Goal: Task Accomplishment & Management: Use online tool/utility

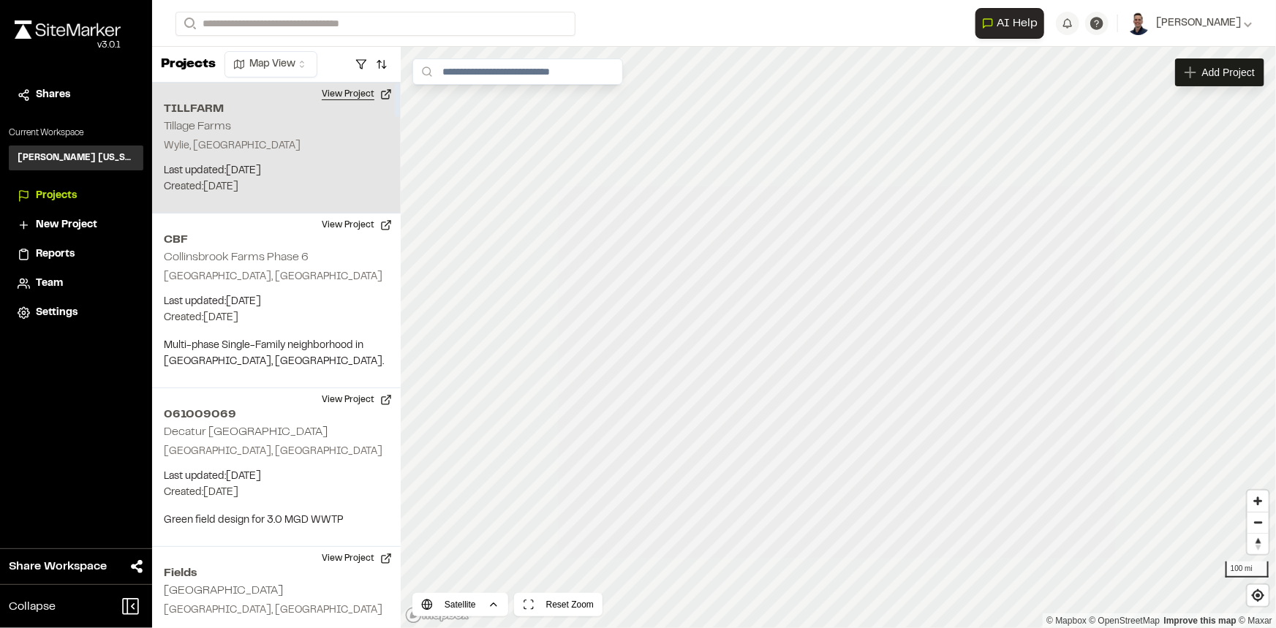
click at [339, 93] on button "View Project" at bounding box center [357, 94] width 88 height 23
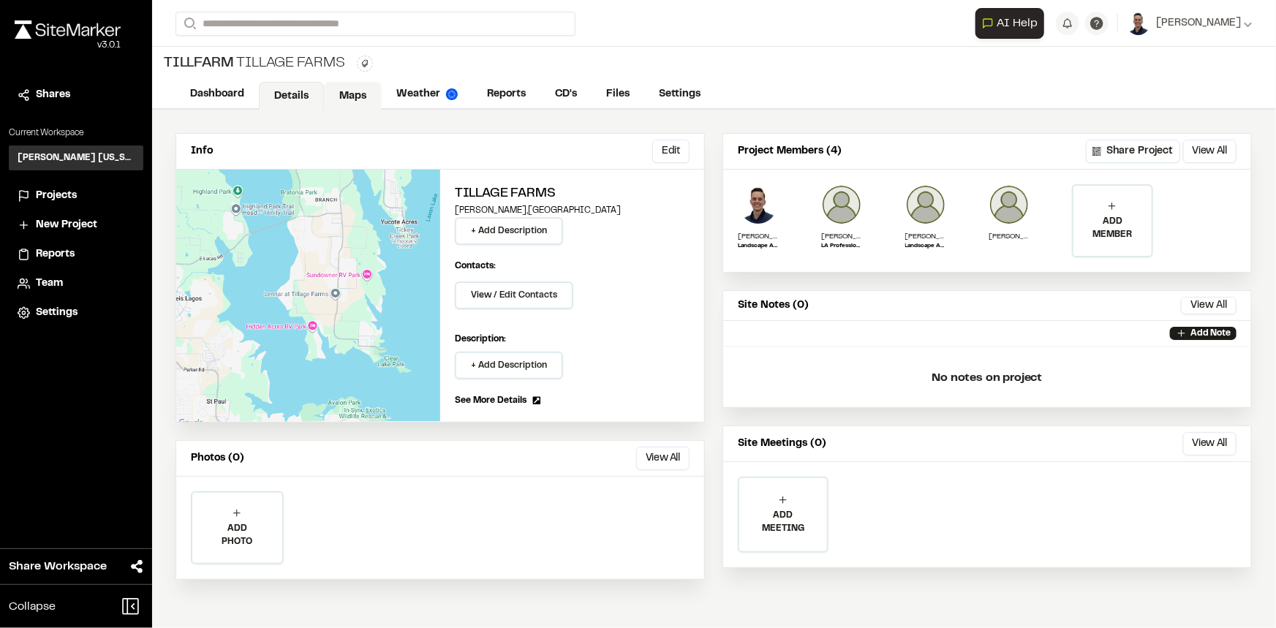
click at [347, 97] on link "Maps" at bounding box center [353, 96] width 58 height 28
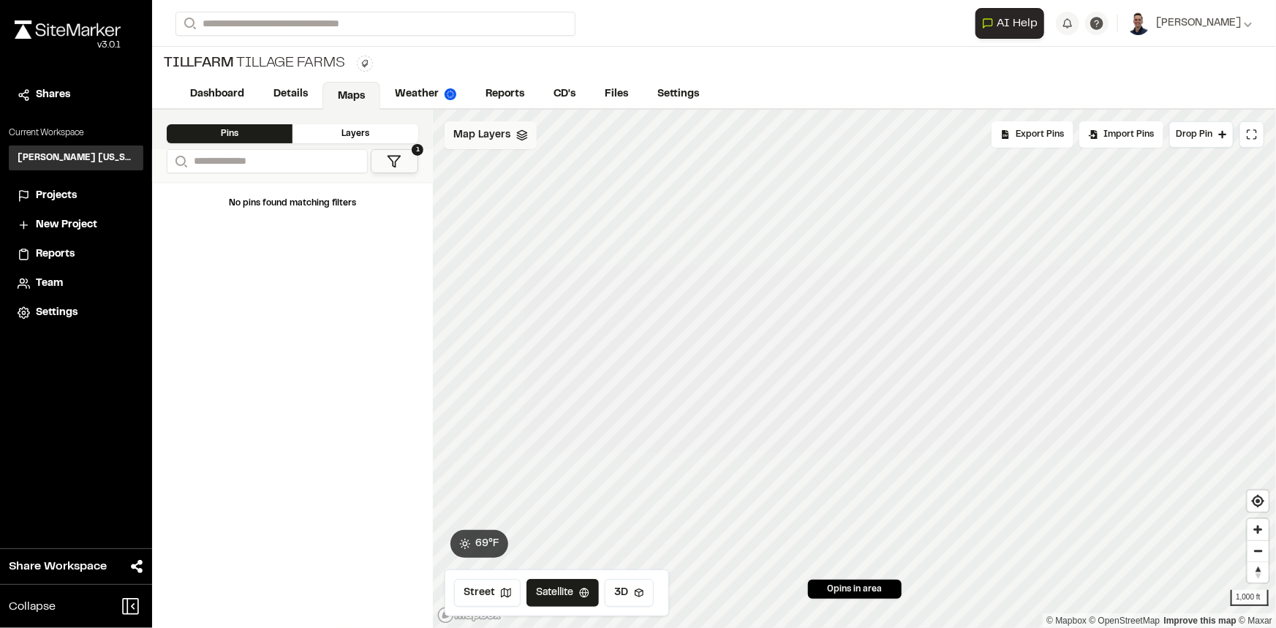
click at [475, 124] on div "Map Layers" at bounding box center [491, 135] width 92 height 28
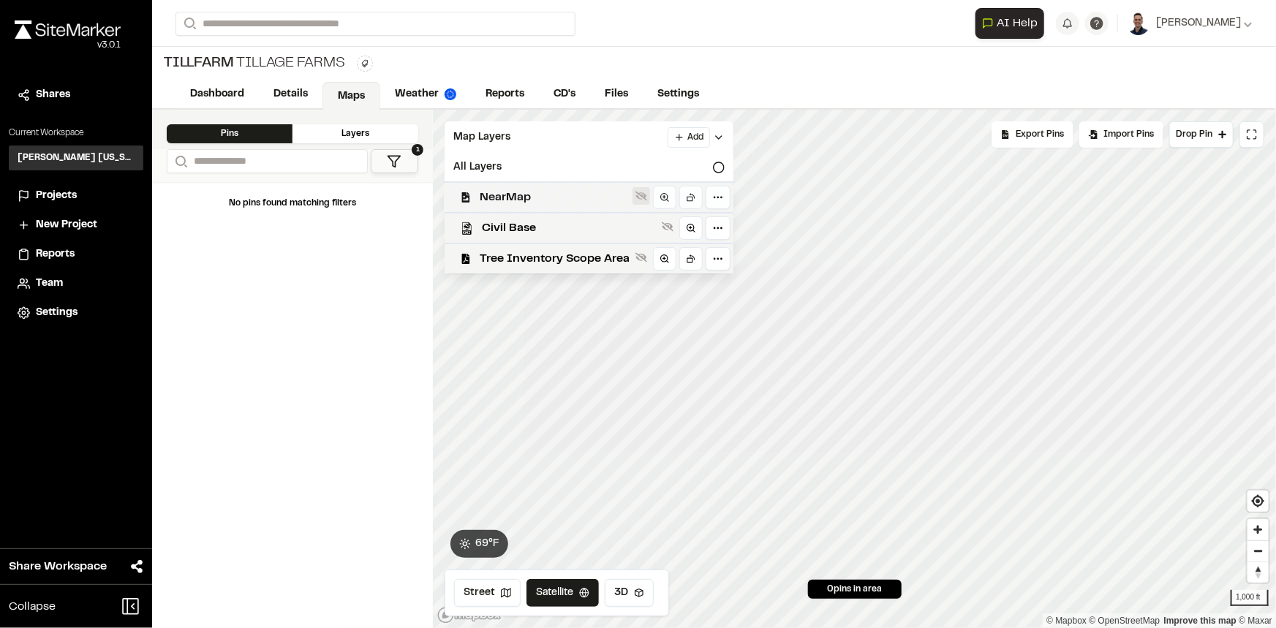
click at [641, 195] on icon at bounding box center [641, 197] width 12 height 10
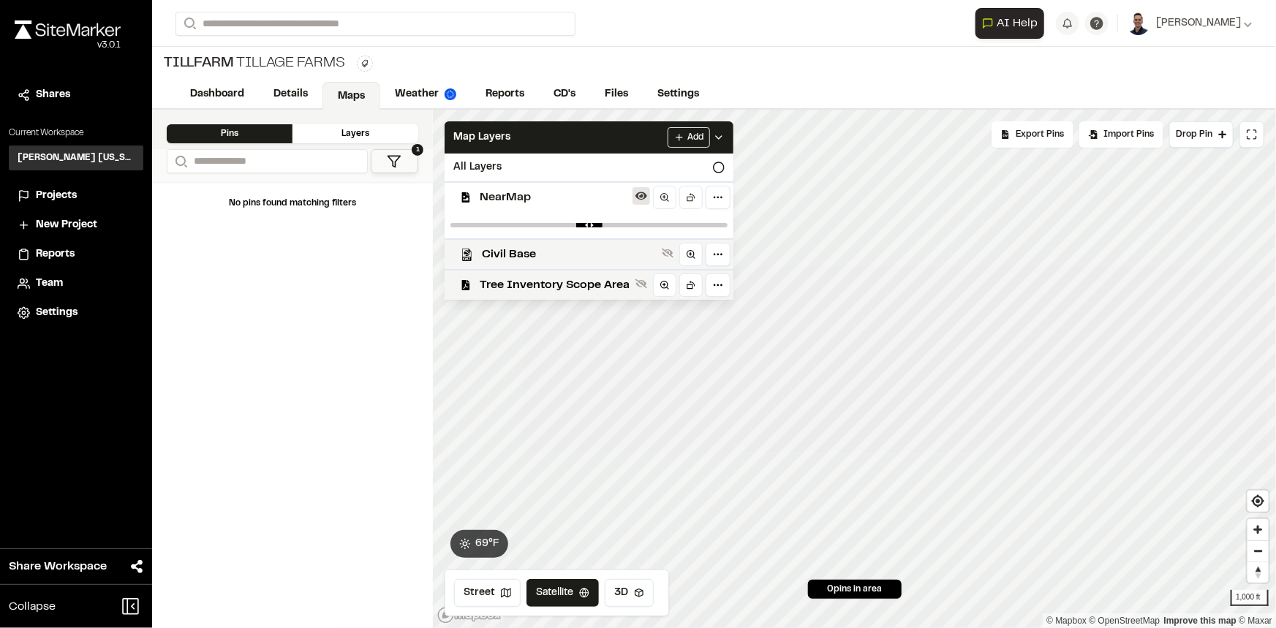
click at [641, 195] on icon at bounding box center [641, 196] width 12 height 8
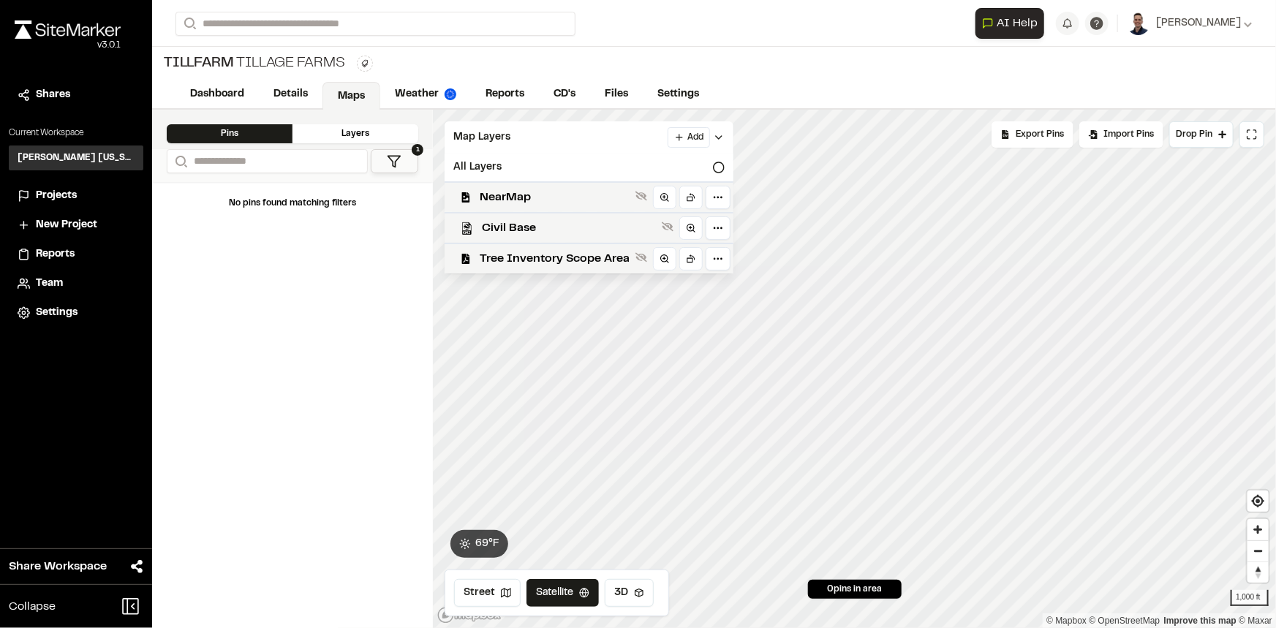
click at [641, 195] on icon at bounding box center [641, 197] width 12 height 10
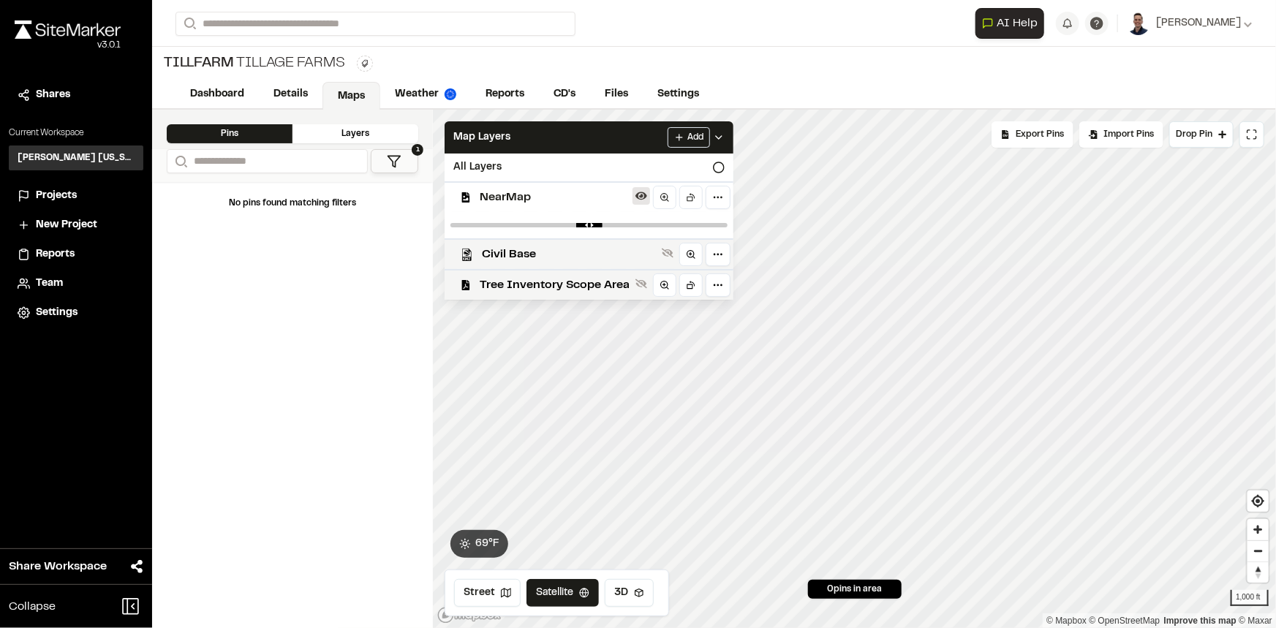
click at [641, 195] on icon at bounding box center [641, 196] width 12 height 8
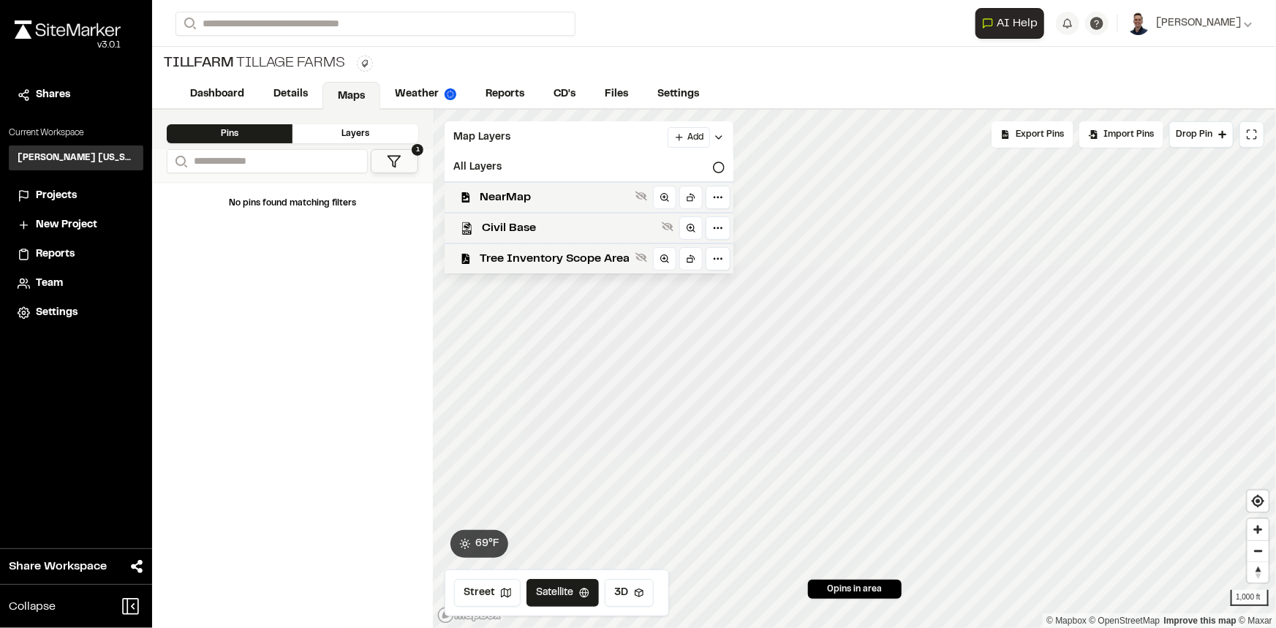
click at [69, 258] on span "Reports" at bounding box center [55, 254] width 39 height 16
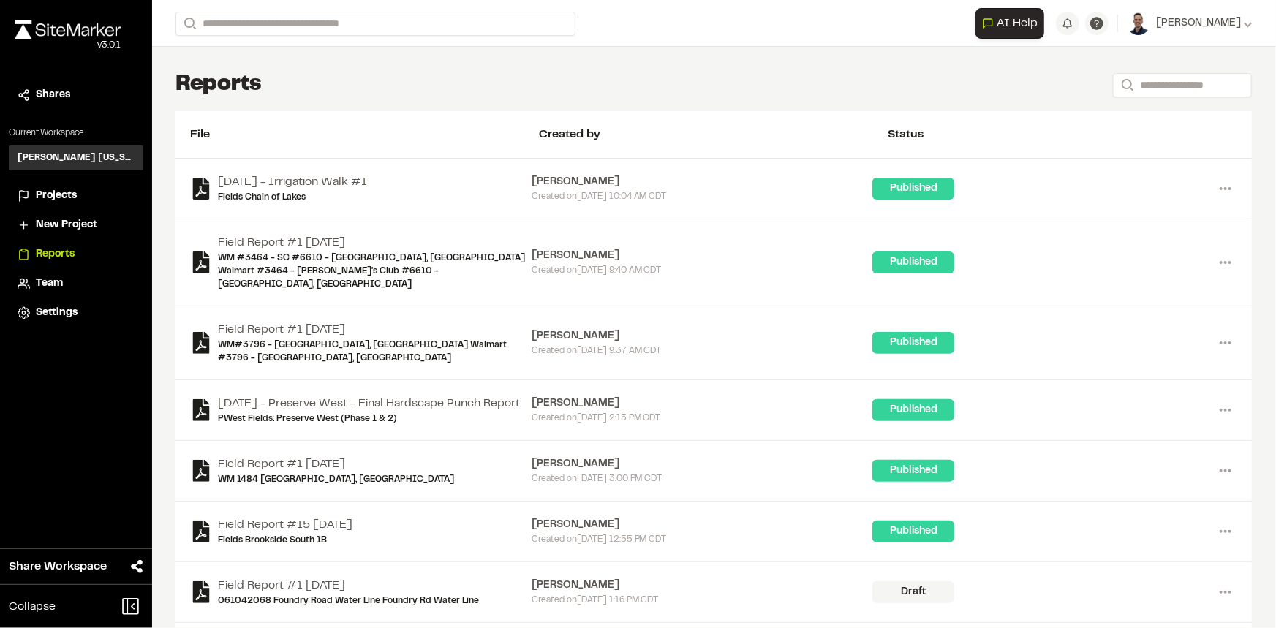
click at [50, 197] on span "Projects" at bounding box center [56, 196] width 41 height 16
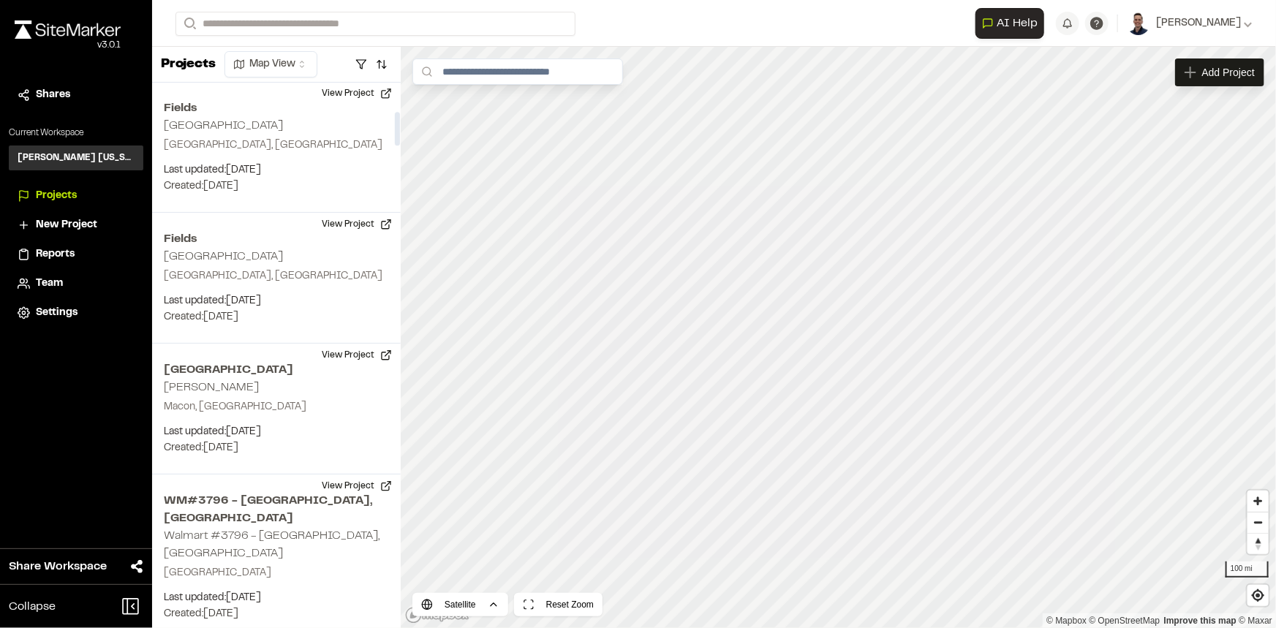
scroll to position [199, 0]
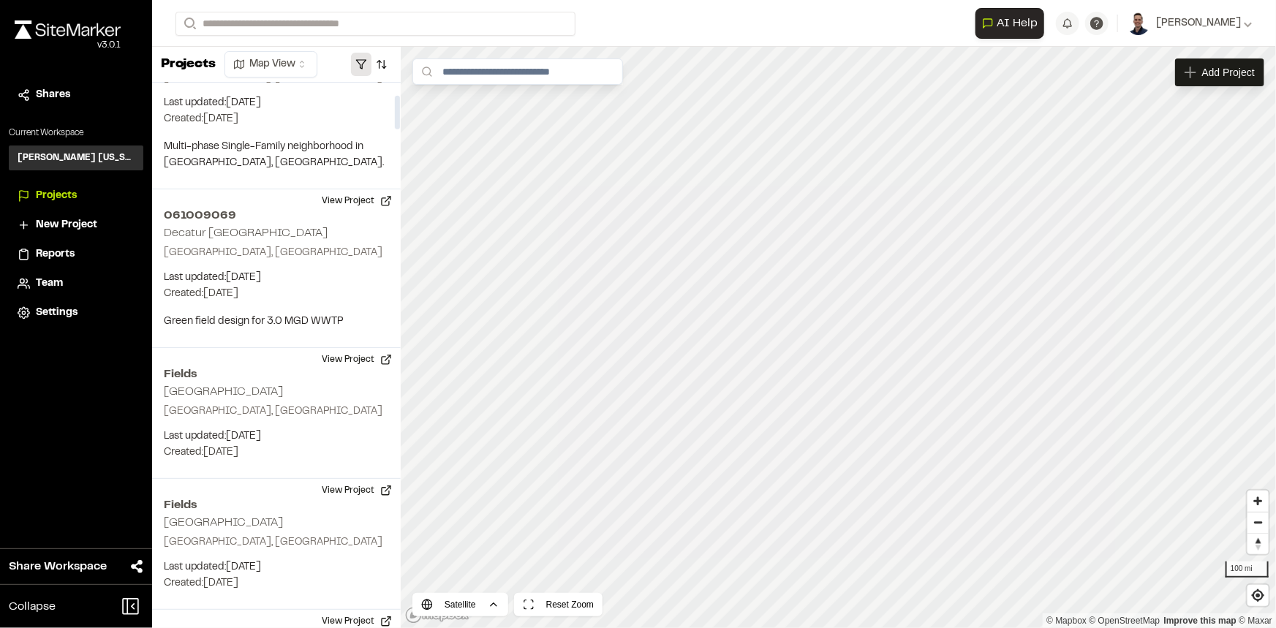
click at [363, 60] on button "button" at bounding box center [361, 64] width 20 height 23
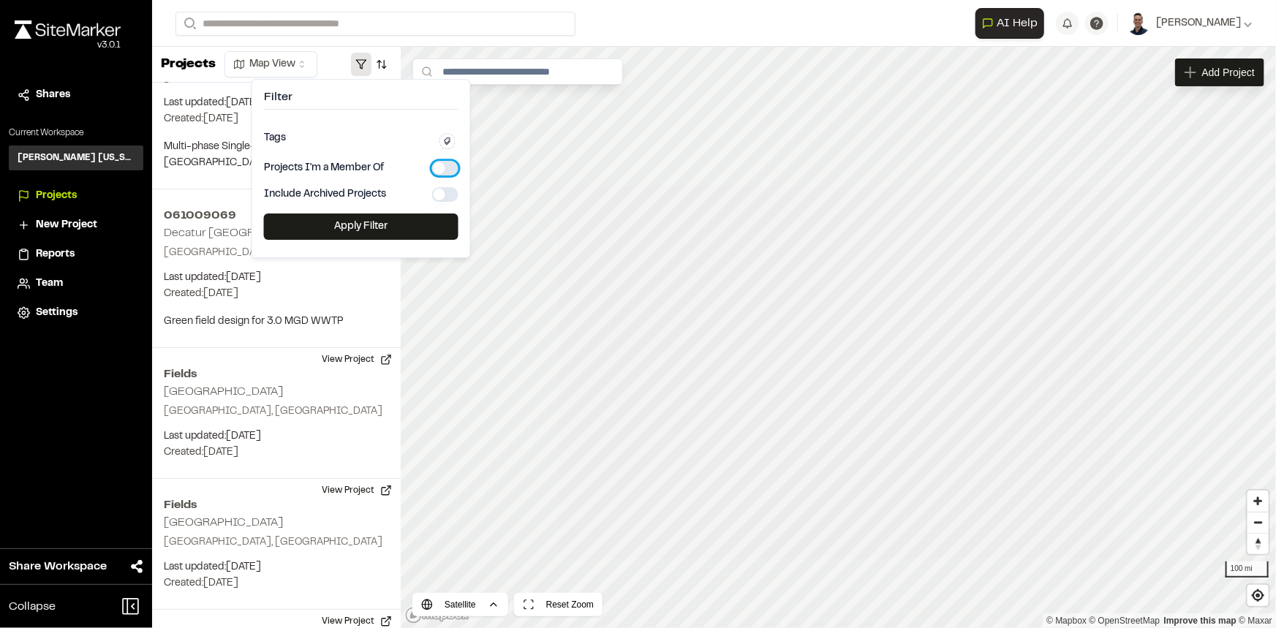
click at [440, 162] on button "button" at bounding box center [445, 168] width 26 height 15
click at [393, 219] on button "Apply Filter" at bounding box center [361, 227] width 195 height 26
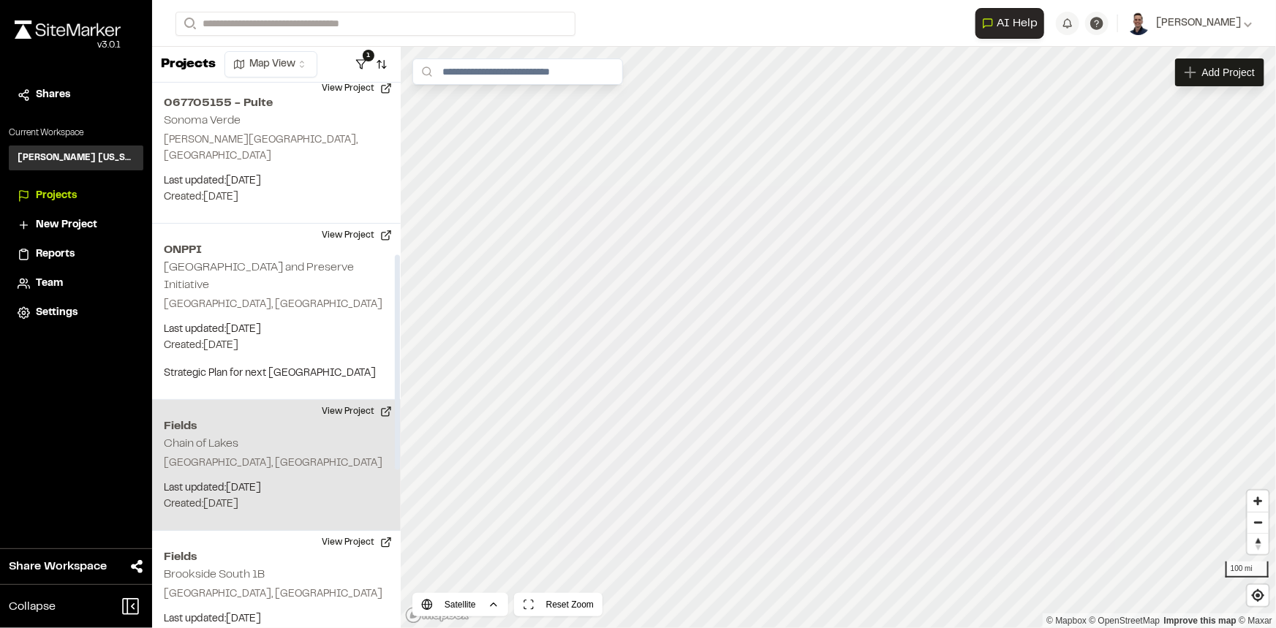
scroll to position [465, 0]
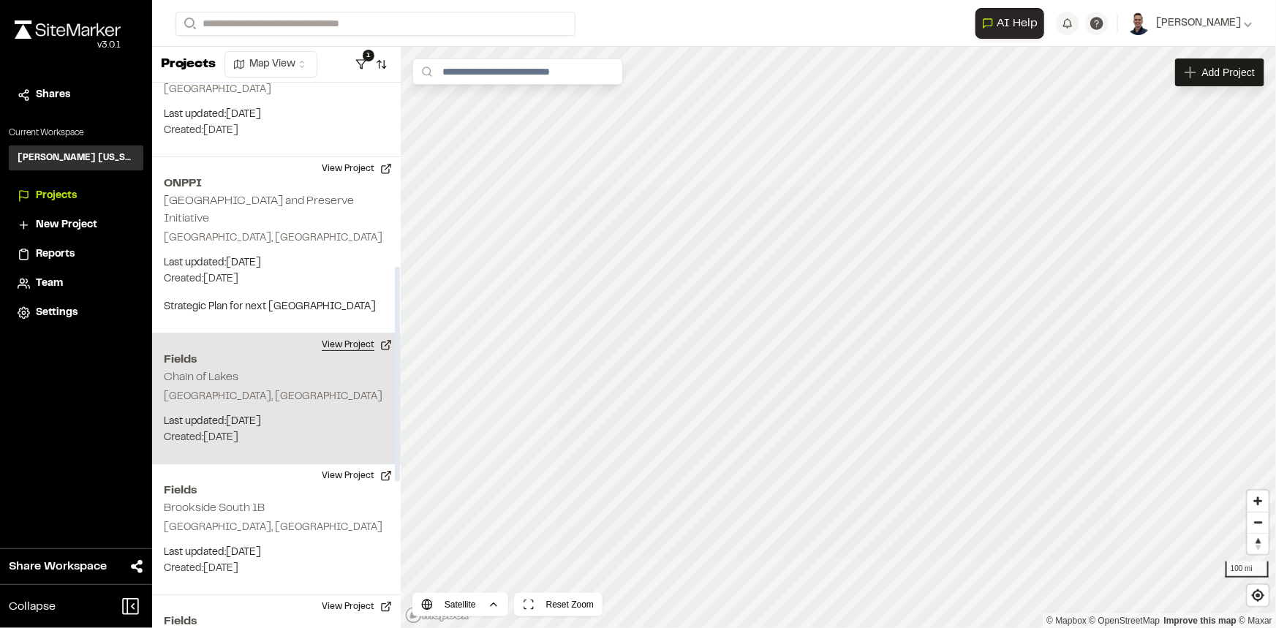
click at [342, 333] on button "View Project" at bounding box center [357, 344] width 88 height 23
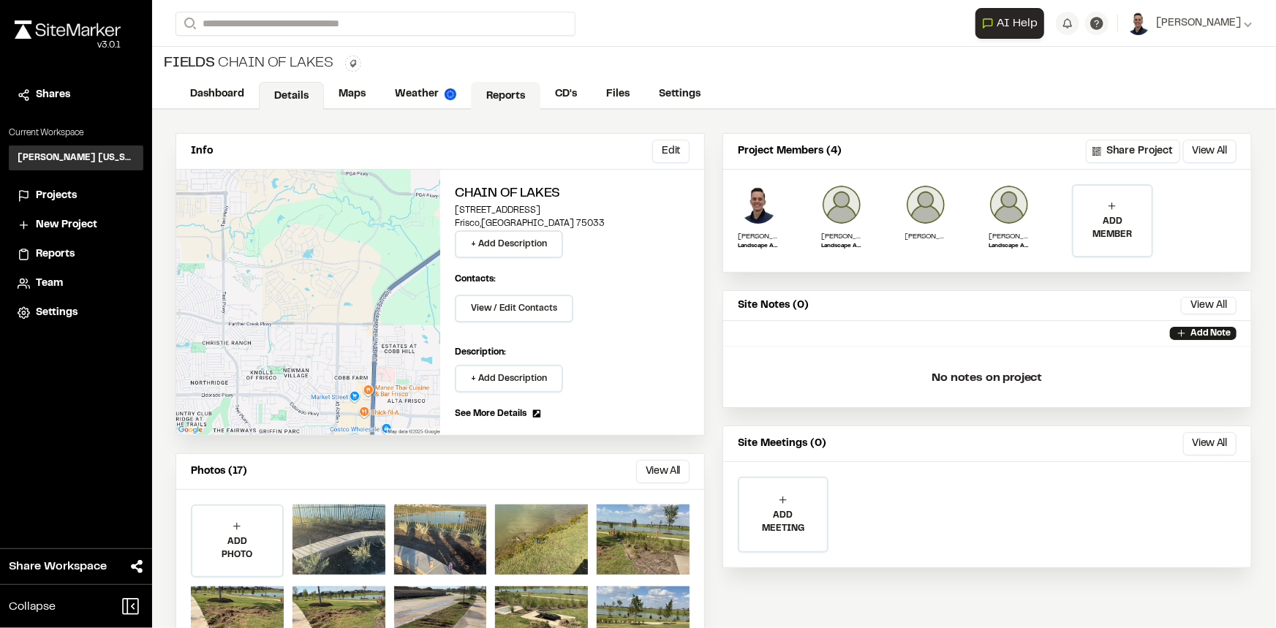
click at [526, 93] on link "Reports" at bounding box center [505, 96] width 69 height 28
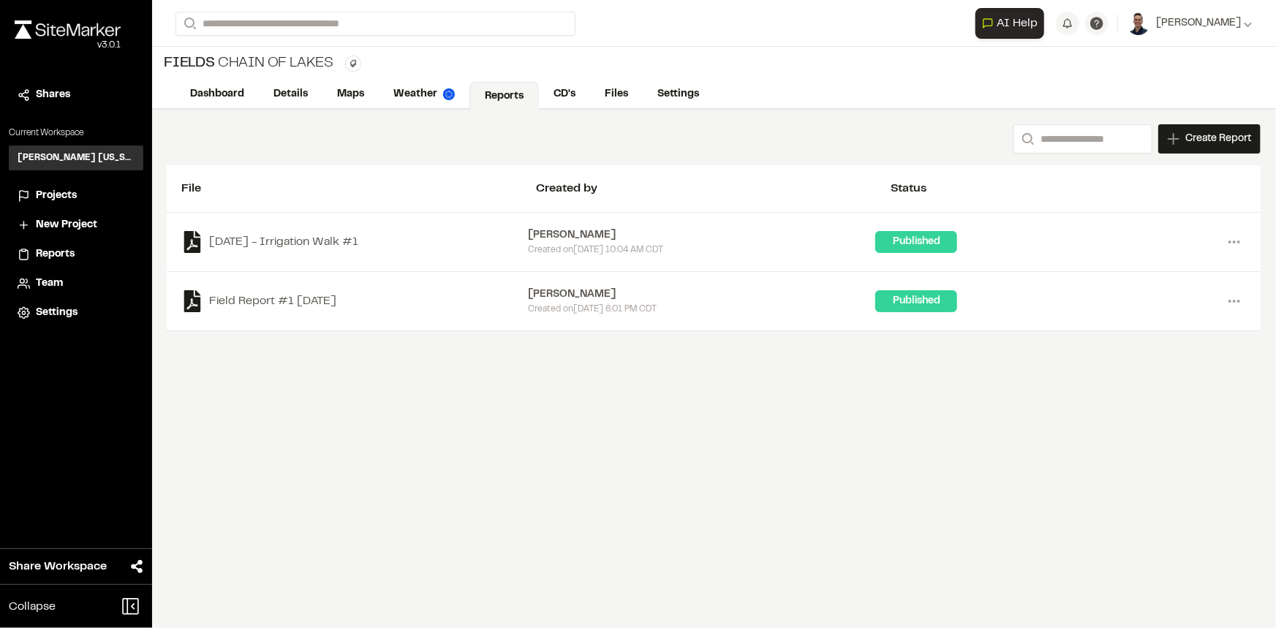
click at [1201, 137] on span "Create Report" at bounding box center [1218, 139] width 66 height 16
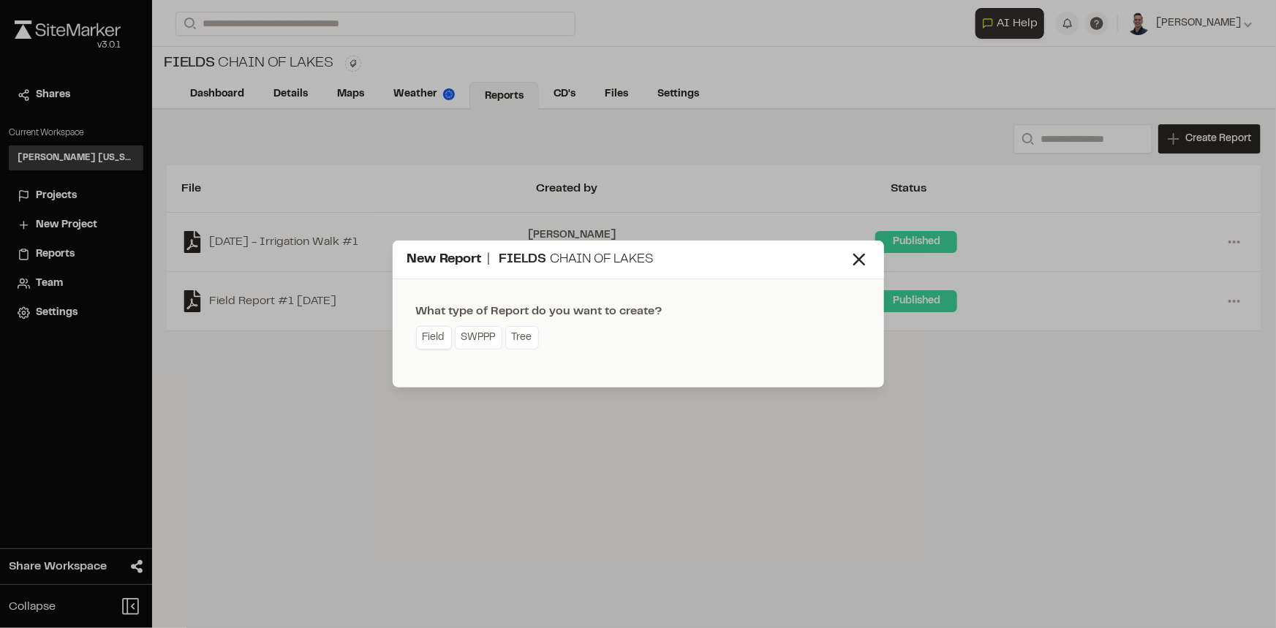
click at [436, 333] on link "Field" at bounding box center [434, 337] width 36 height 23
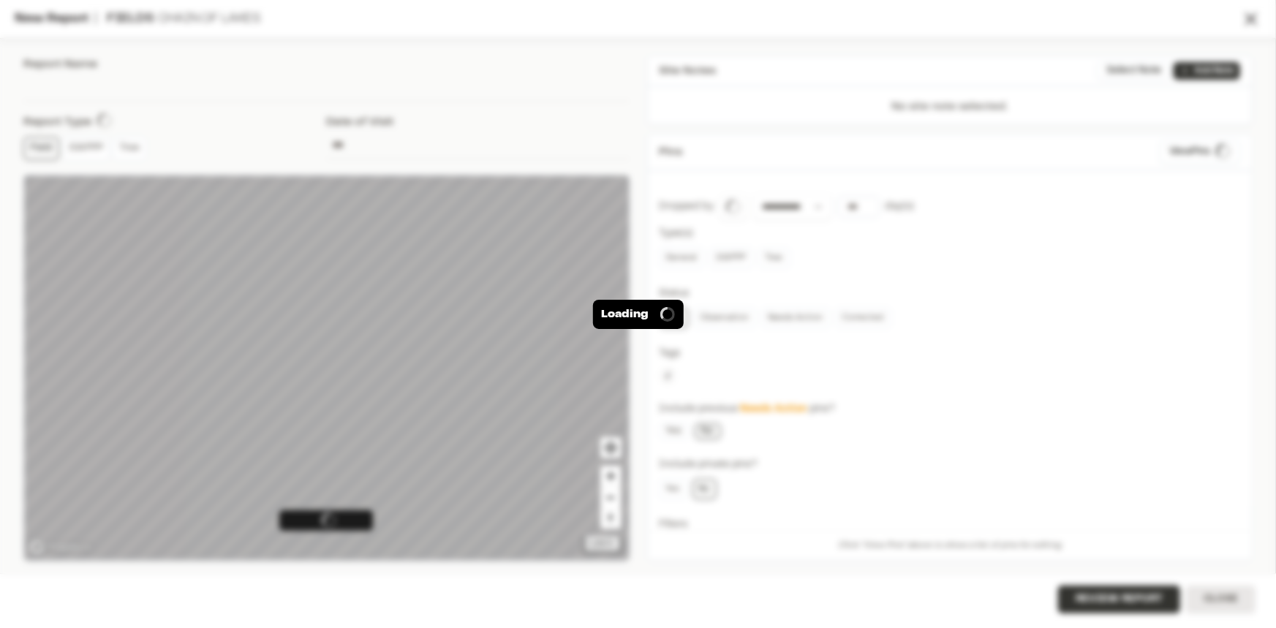
type input "**********"
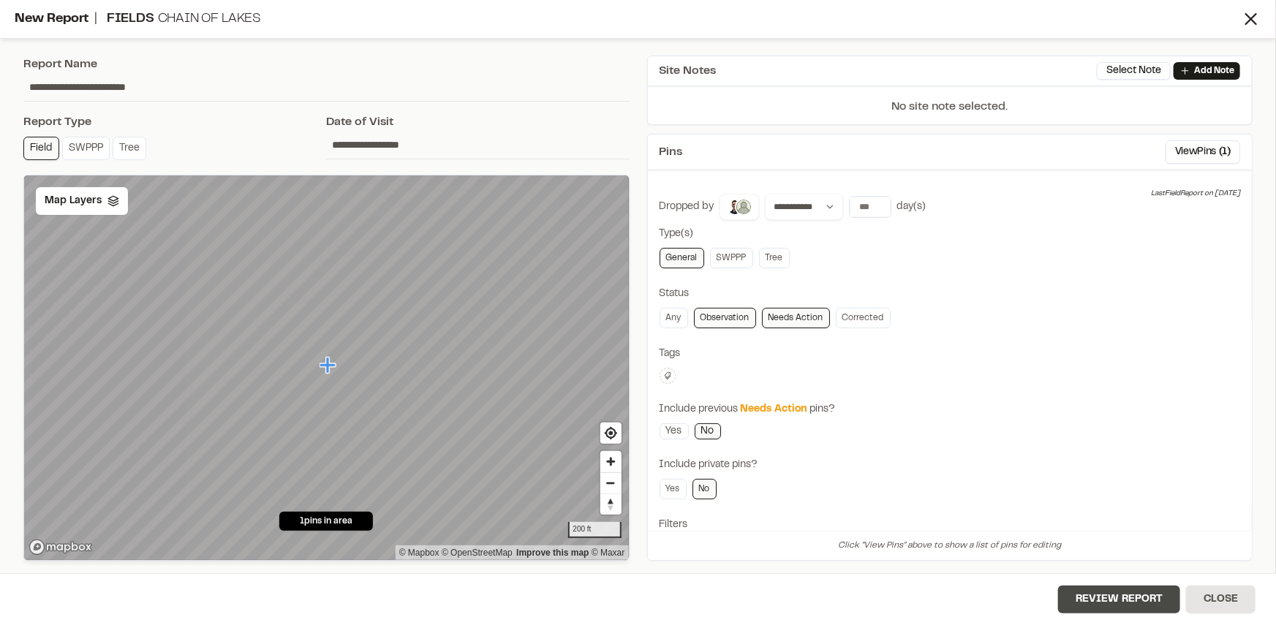
click at [1093, 603] on button "Review Report" at bounding box center [1119, 600] width 122 height 28
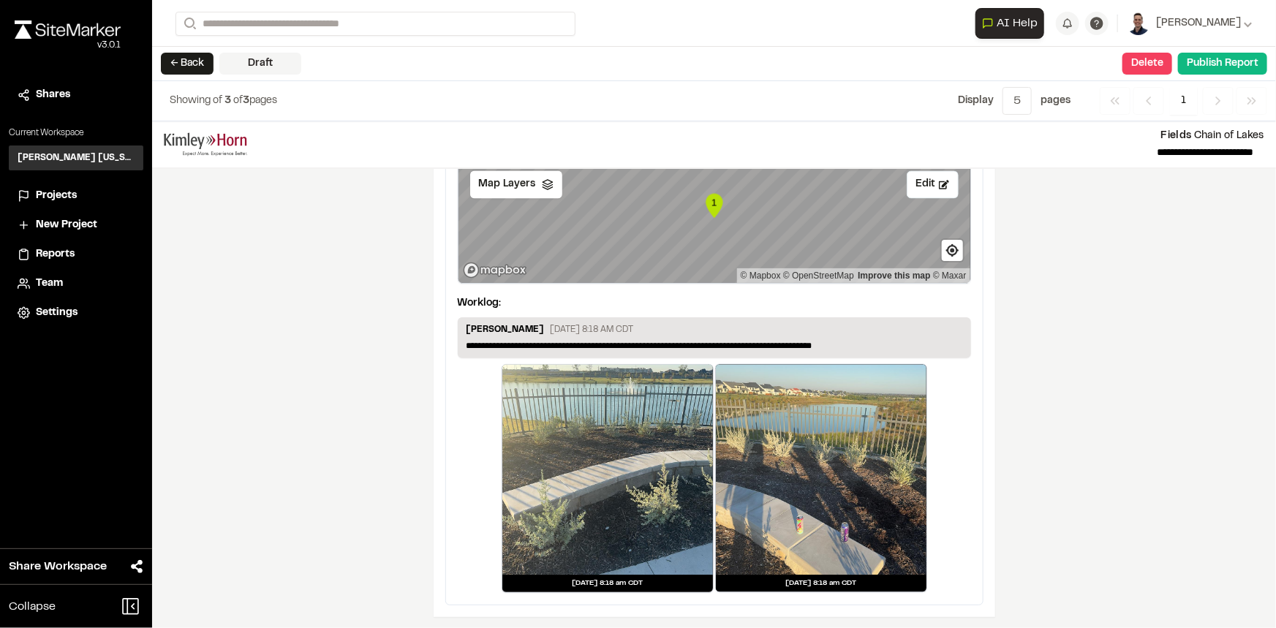
scroll to position [1388, 0]
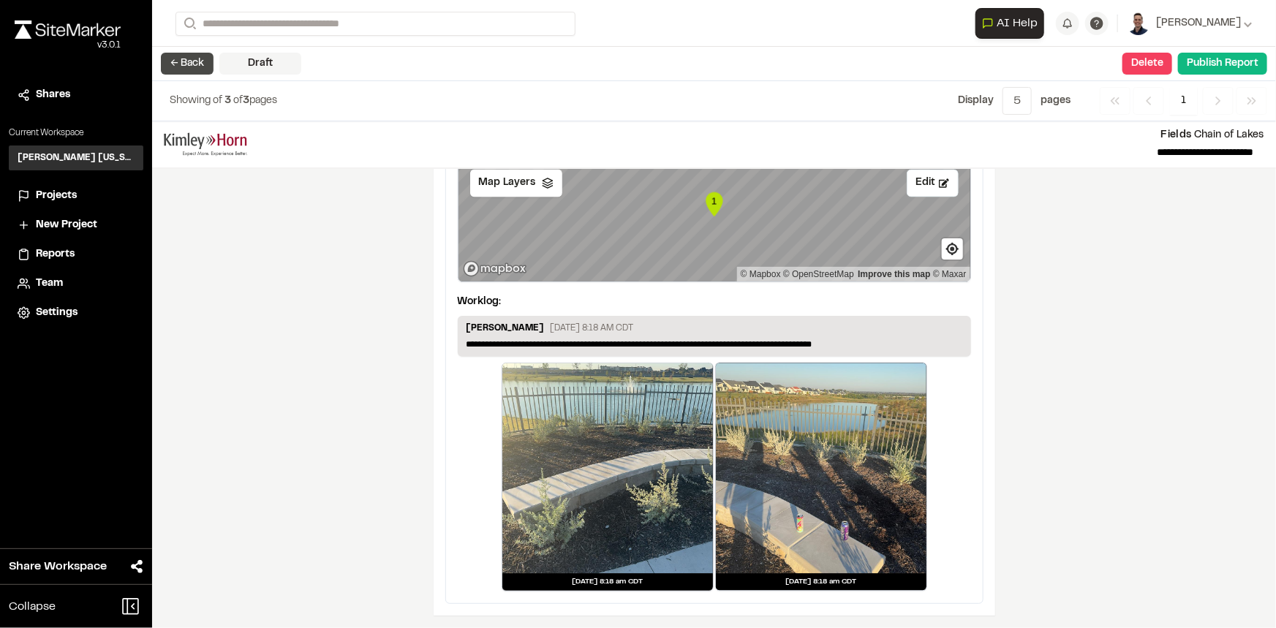
click at [182, 66] on button "← Back" at bounding box center [187, 64] width 53 height 22
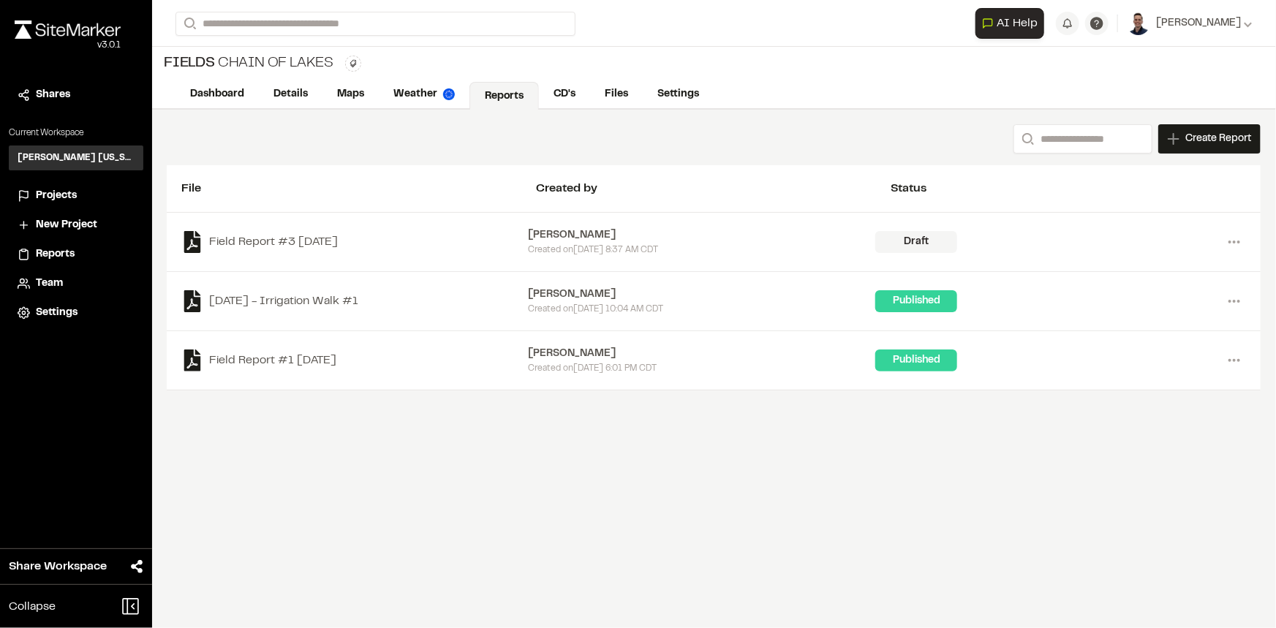
click at [53, 195] on span "Projects" at bounding box center [56, 196] width 41 height 16
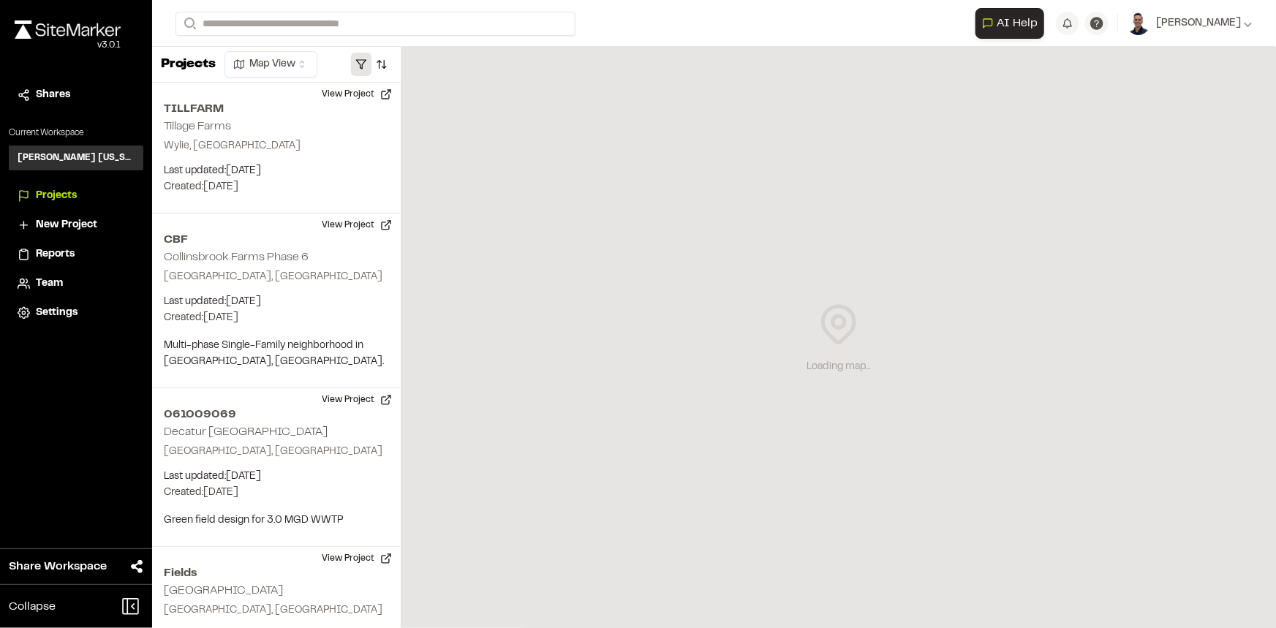
click at [365, 63] on button "button" at bounding box center [361, 64] width 20 height 23
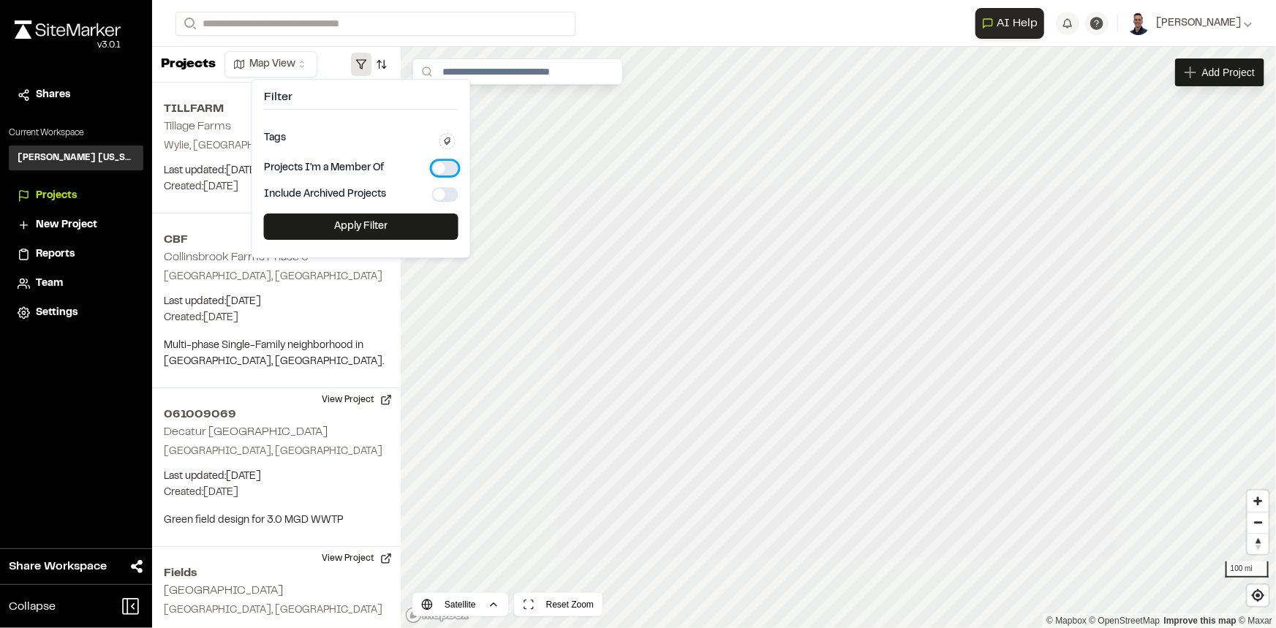
click at [444, 166] on button "button" at bounding box center [445, 168] width 26 height 15
click at [381, 214] on button "Apply Filter" at bounding box center [361, 227] width 195 height 26
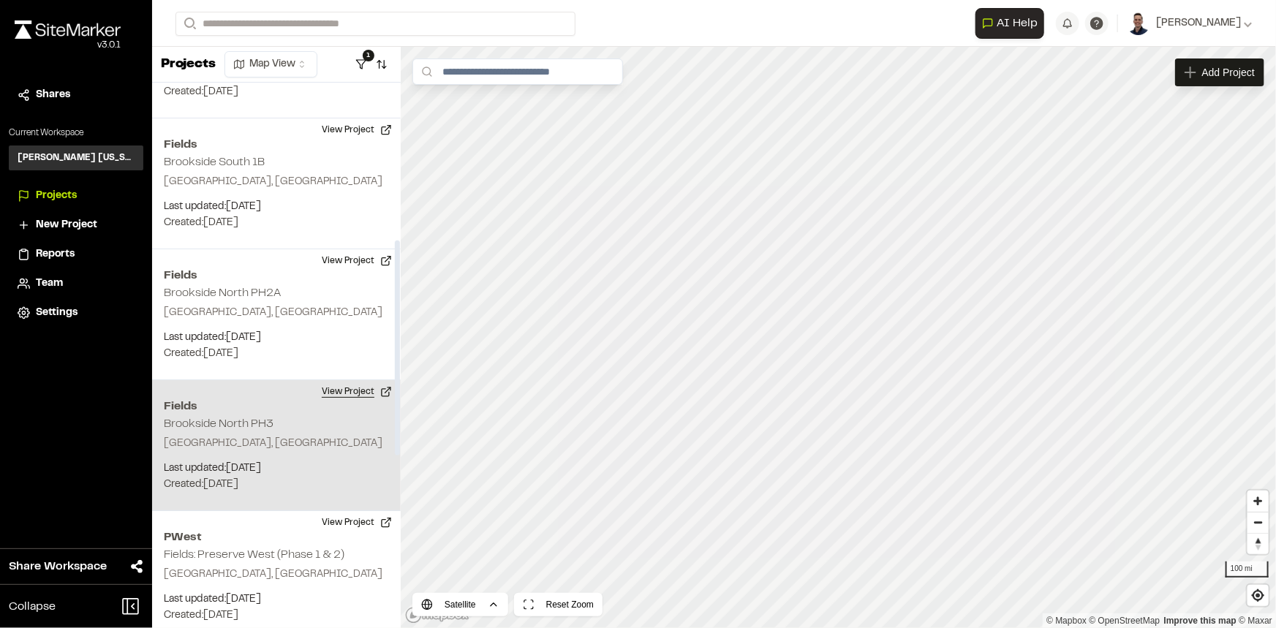
scroll to position [834, 0]
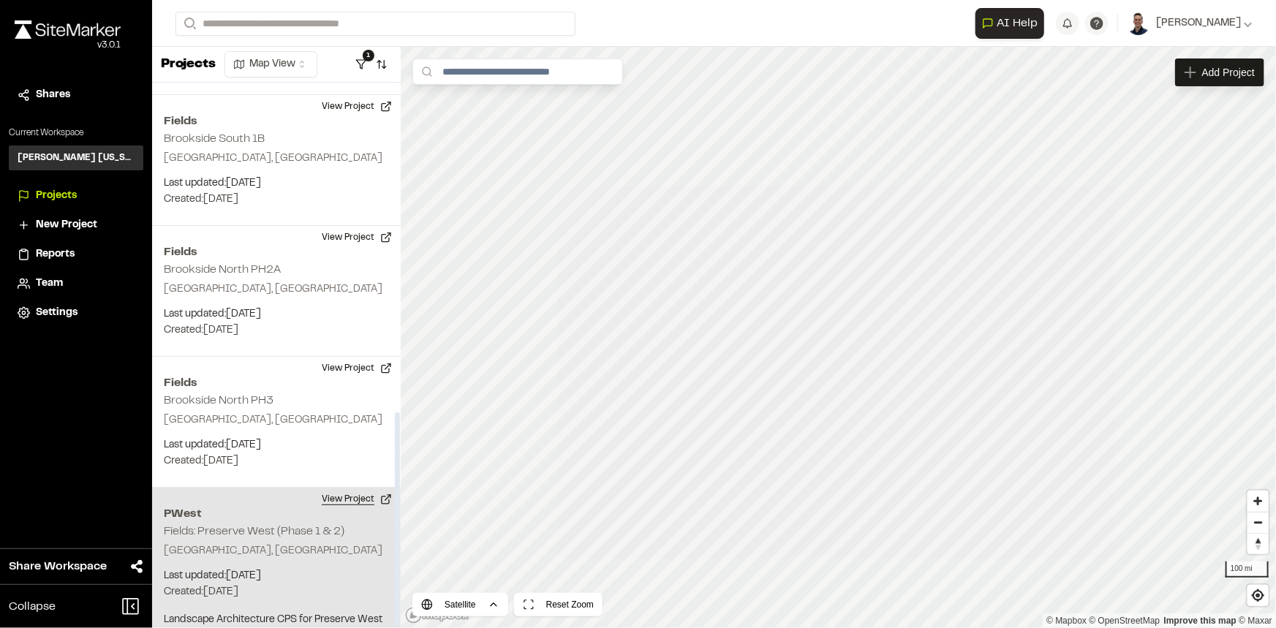
click at [347, 488] on button "View Project" at bounding box center [357, 499] width 88 height 23
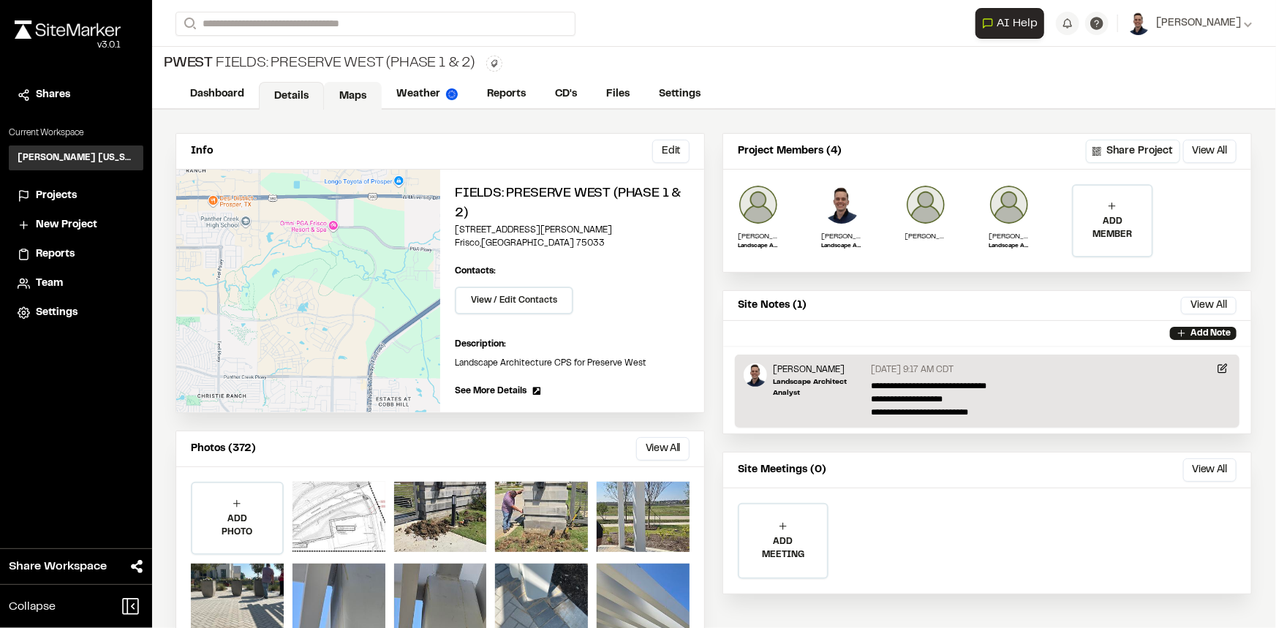
click at [356, 96] on link "Maps" at bounding box center [353, 96] width 58 height 28
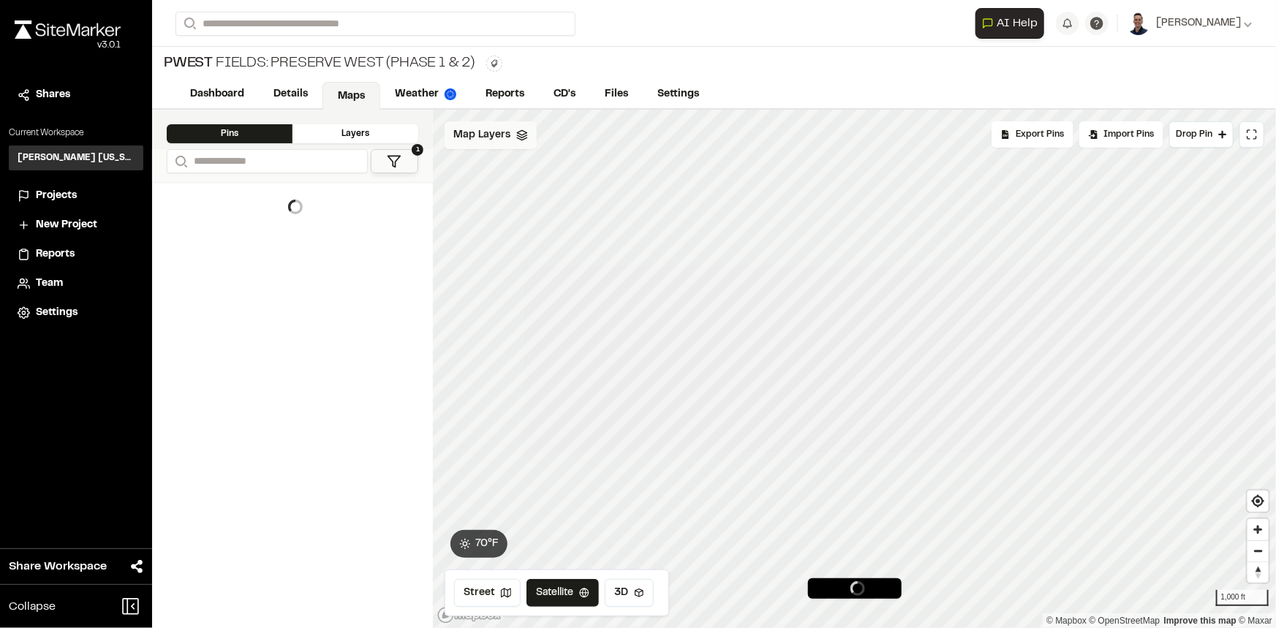
click at [464, 139] on span "Map Layers" at bounding box center [481, 135] width 57 height 16
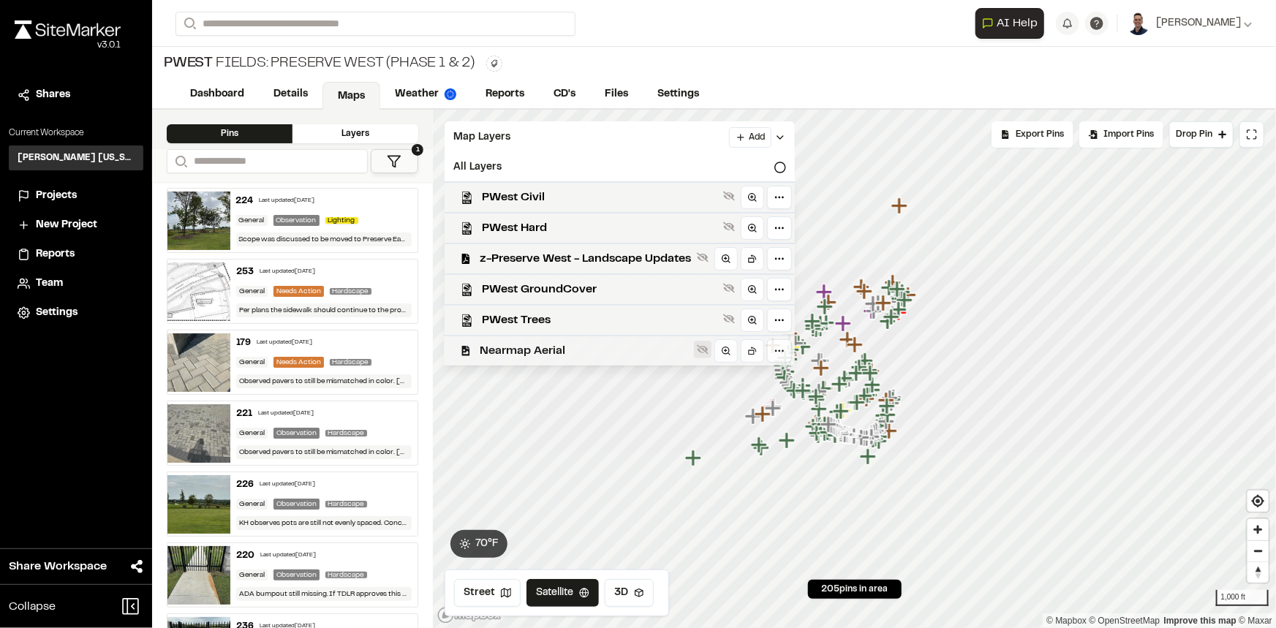
click at [700, 348] on button at bounding box center [703, 350] width 18 height 18
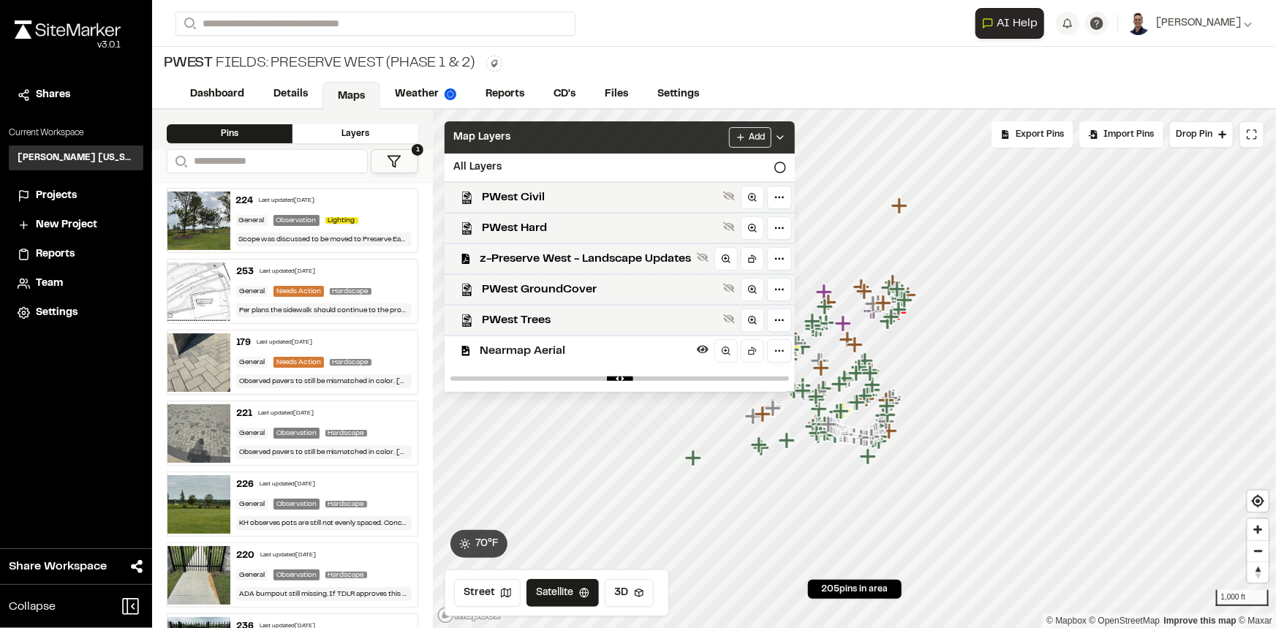
click at [778, 135] on icon at bounding box center [780, 138] width 12 height 12
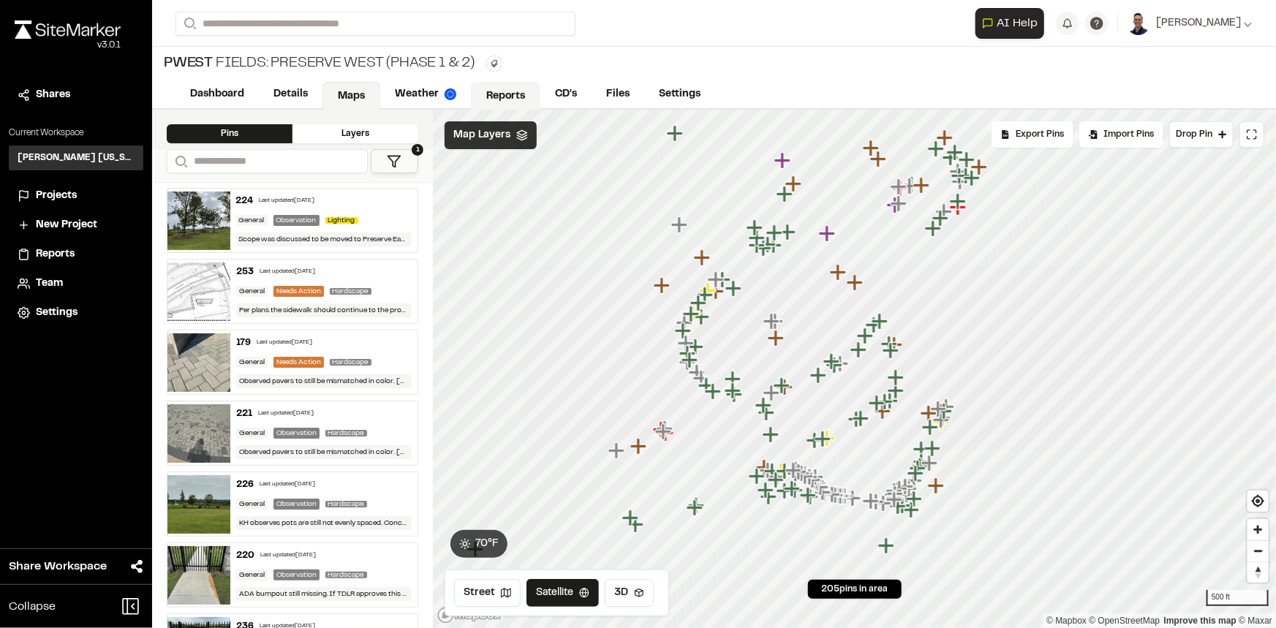
drag, startPoint x: 487, startPoint y: 97, endPoint x: 507, endPoint y: 105, distance: 22.3
click at [488, 97] on link "Reports" at bounding box center [505, 96] width 69 height 28
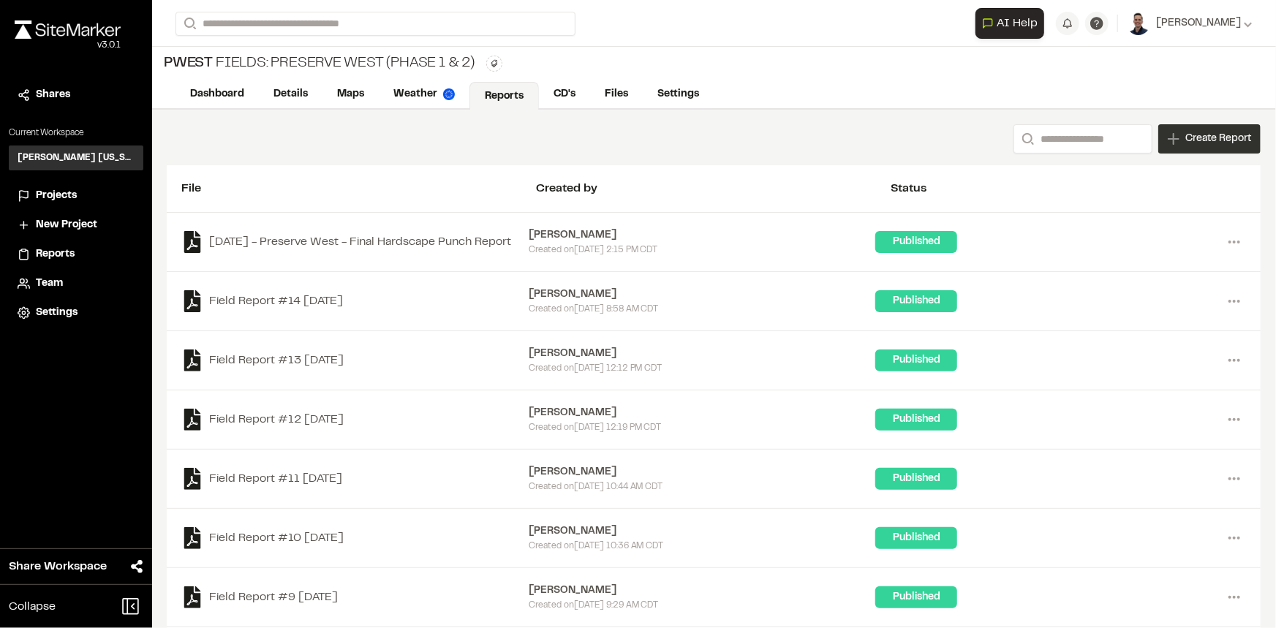
click at [1205, 131] on span "Create Report" at bounding box center [1218, 139] width 66 height 16
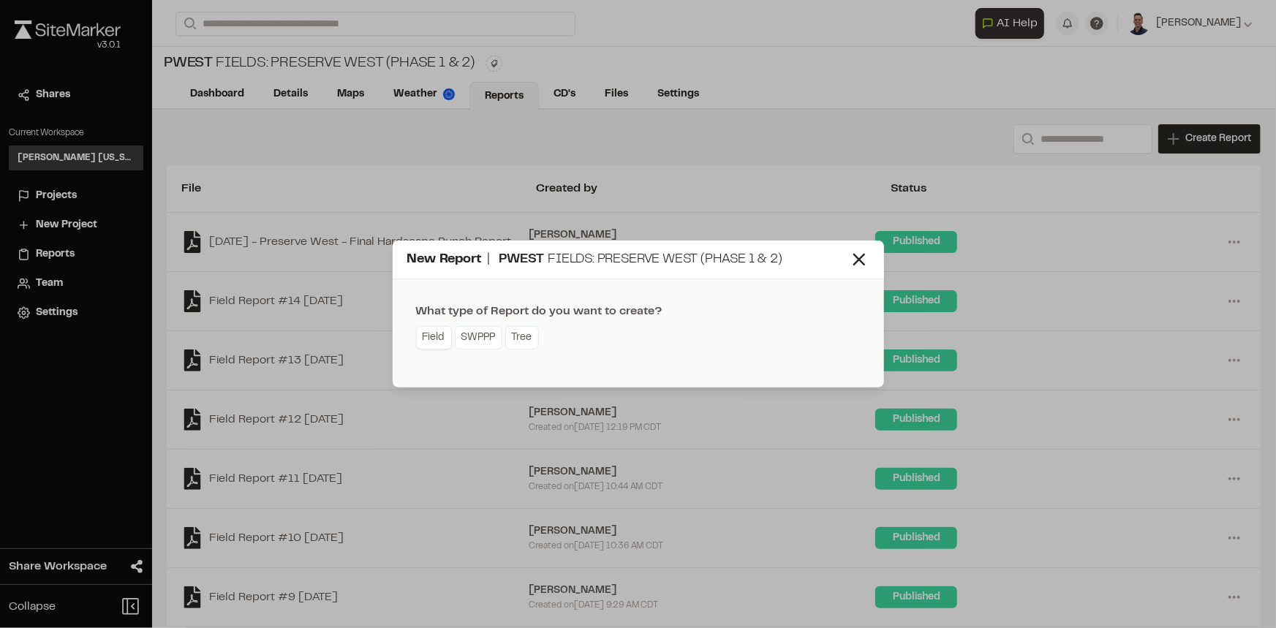
click at [424, 341] on link "Field" at bounding box center [434, 337] width 36 height 23
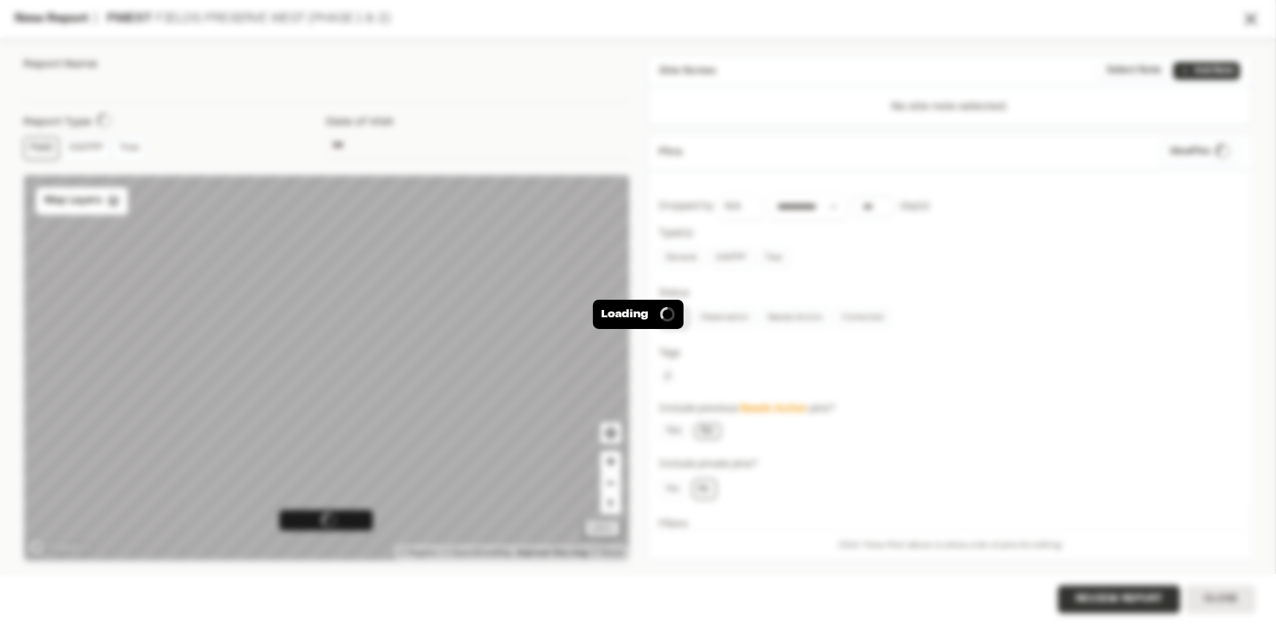
type input "**********"
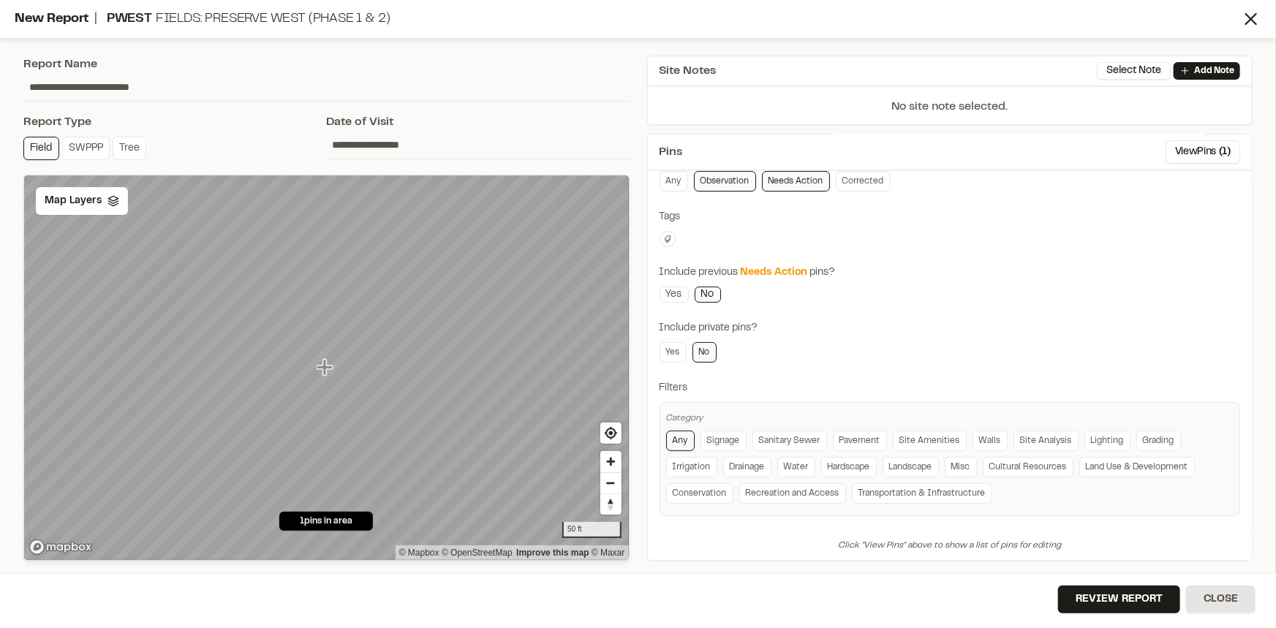
scroll to position [140, 0]
click at [897, 457] on link "Landscape" at bounding box center [911, 464] width 56 height 20
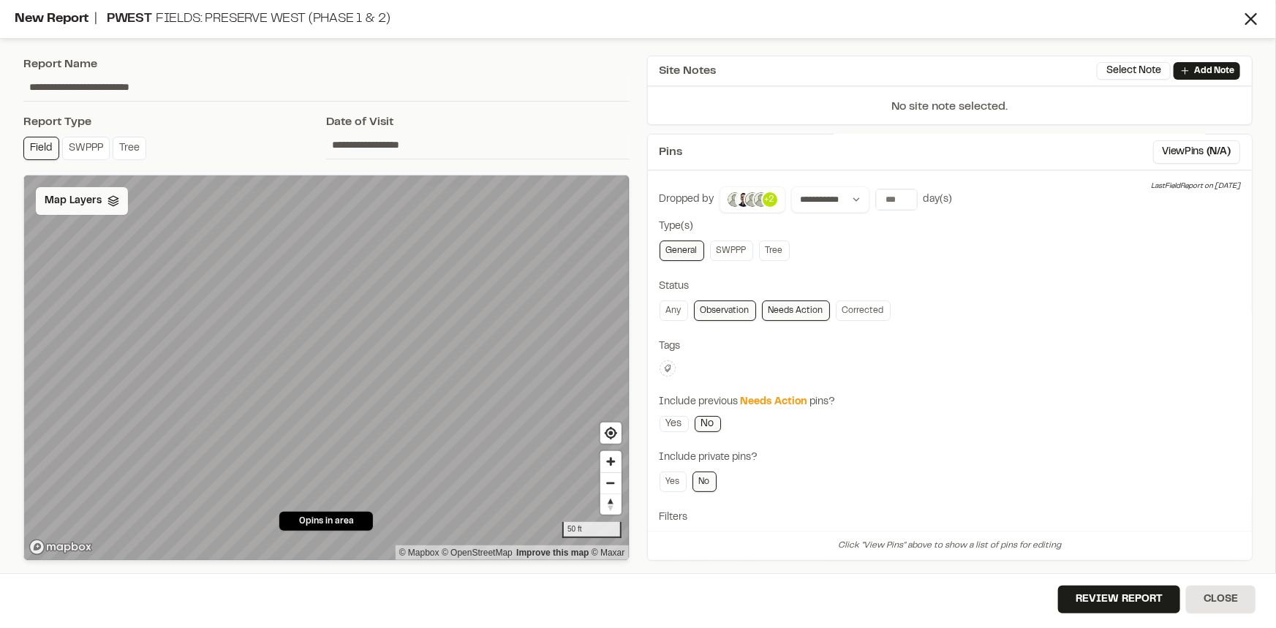
click at [80, 208] on span "Map Layers" at bounding box center [73, 201] width 57 height 16
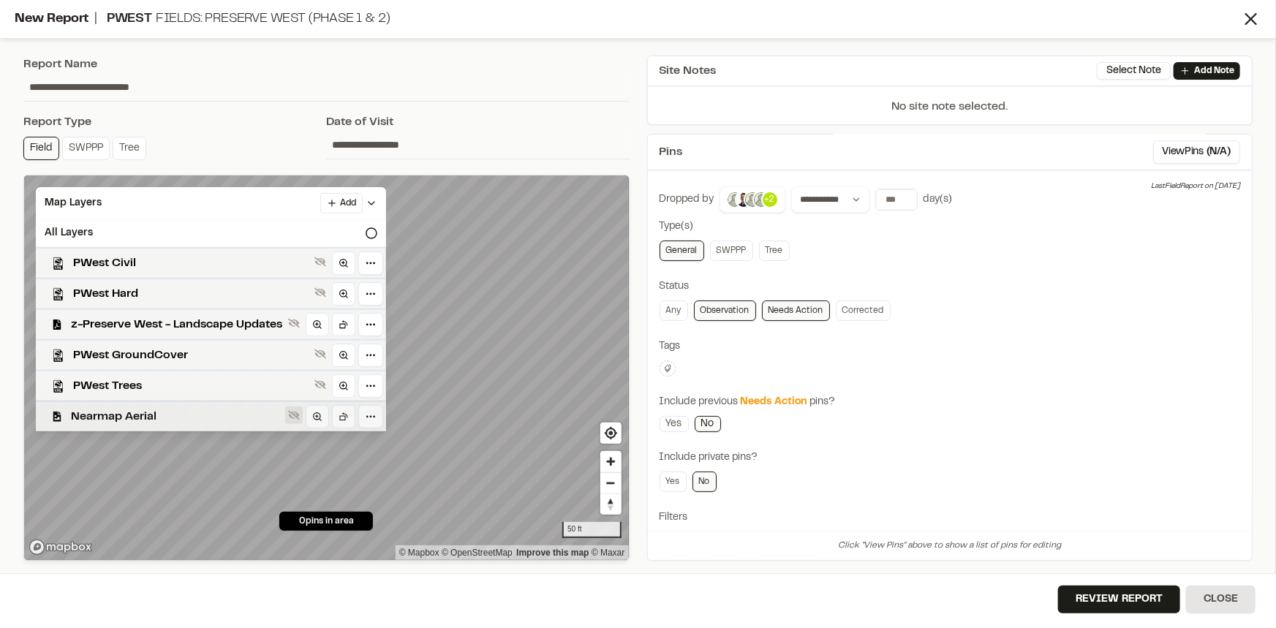
click at [302, 422] on button at bounding box center [294, 416] width 18 height 18
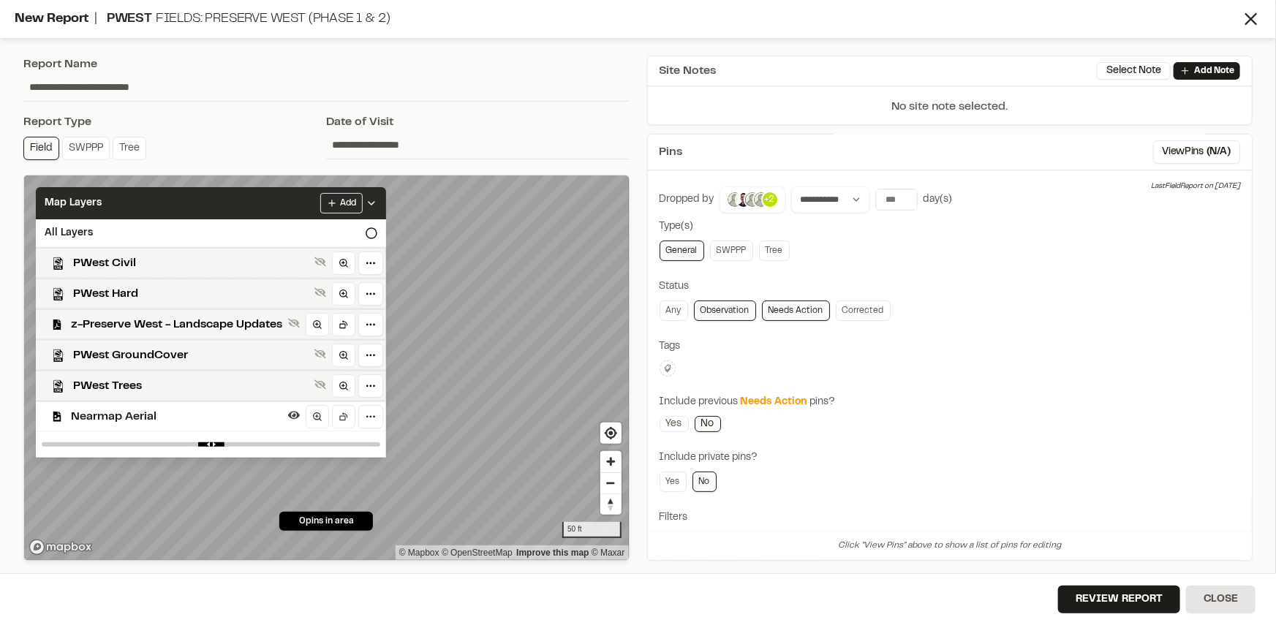
click at [377, 199] on icon at bounding box center [372, 203] width 12 height 12
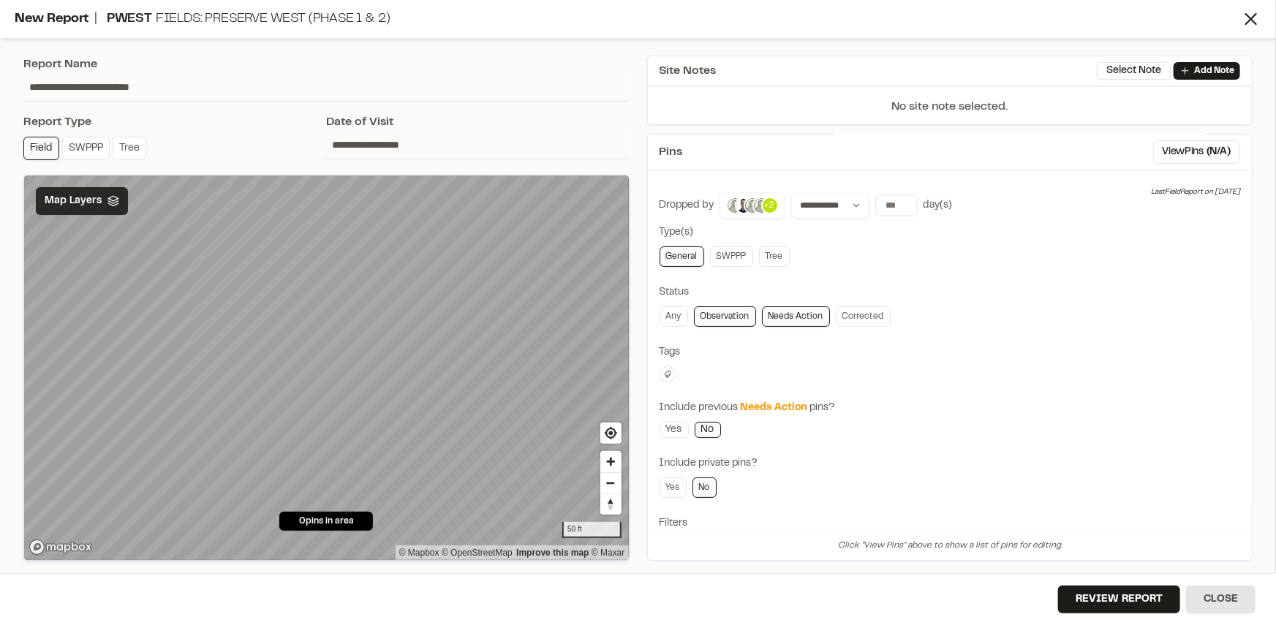
scroll to position [0, 0]
drag, startPoint x: 891, startPoint y: 205, endPoint x: 882, endPoint y: 205, distance: 9.5
click at [882, 205] on input "number" at bounding box center [896, 207] width 41 height 20
click at [1002, 232] on button "All Time" at bounding box center [1024, 236] width 45 height 23
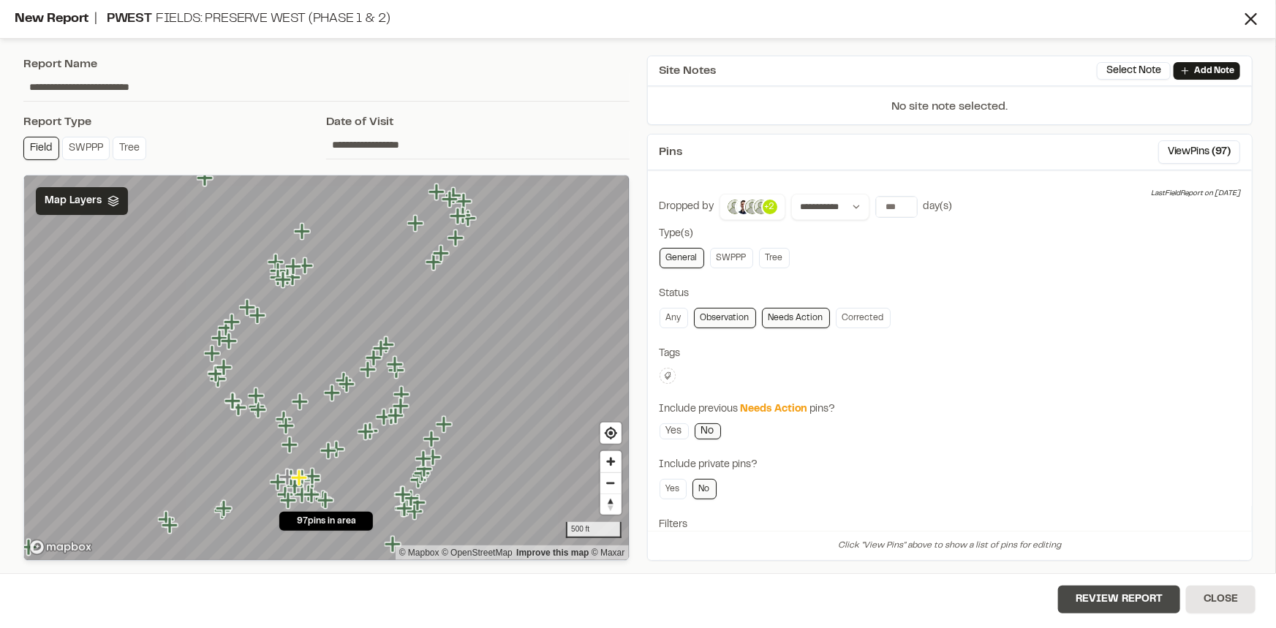
click at [1136, 597] on button "Review Report" at bounding box center [1119, 600] width 122 height 28
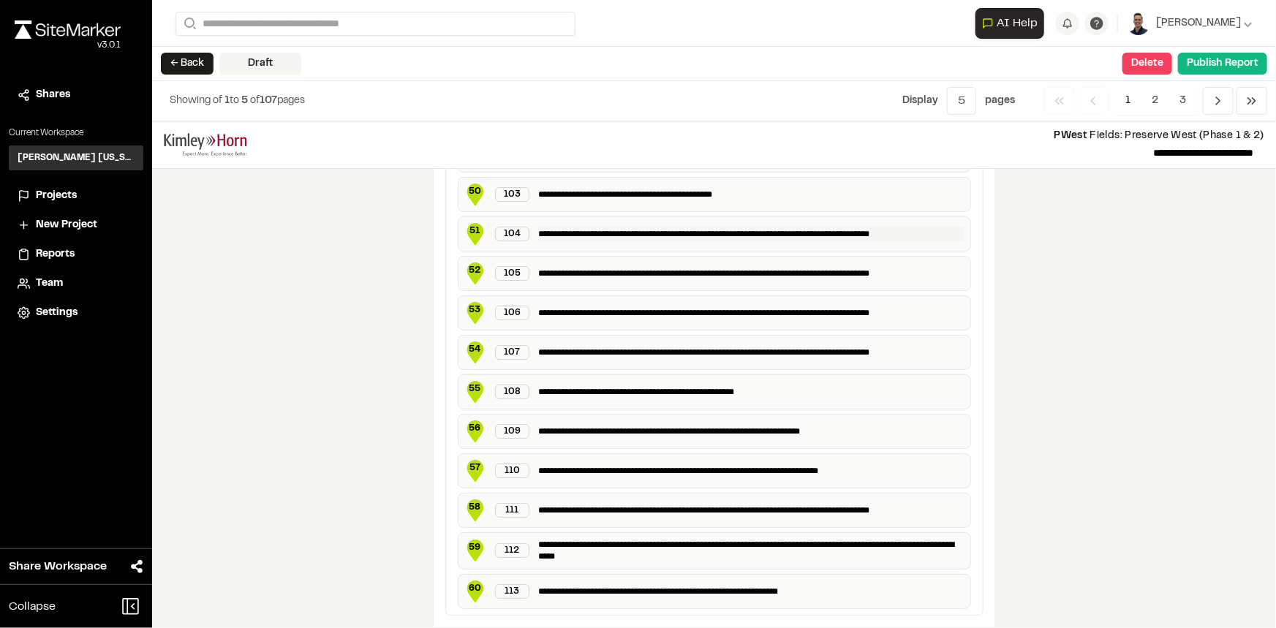
scroll to position [2737, 0]
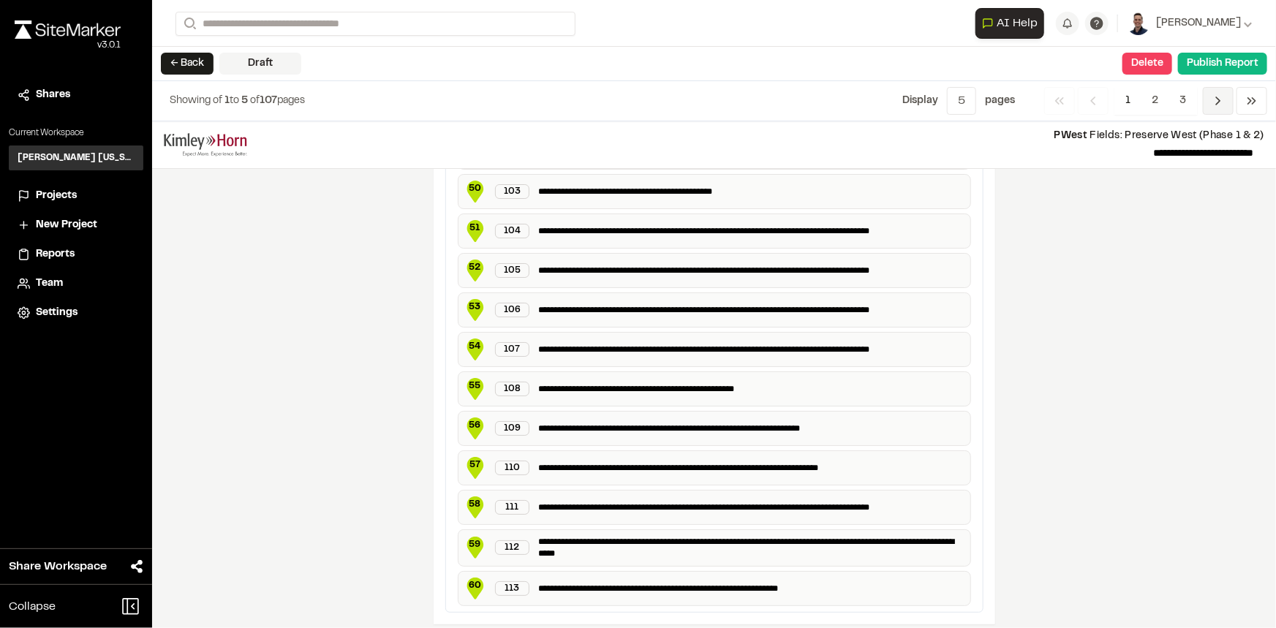
click at [1209, 98] on span "Previous" at bounding box center [1218, 101] width 31 height 28
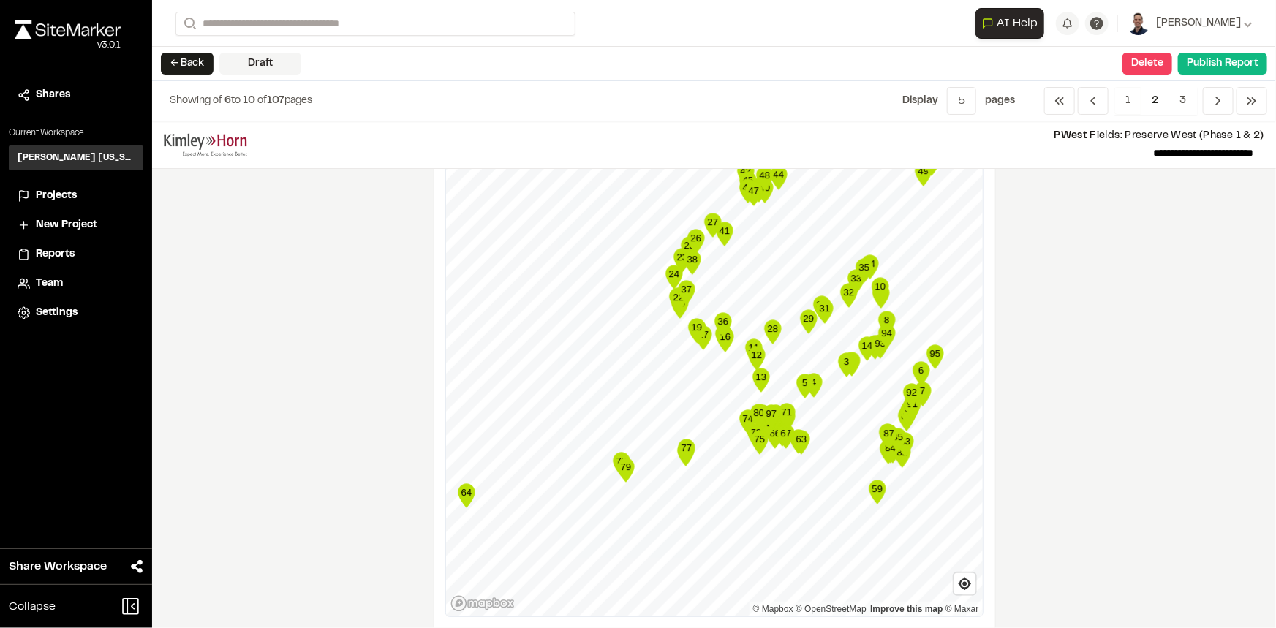
scroll to position [2263, 0]
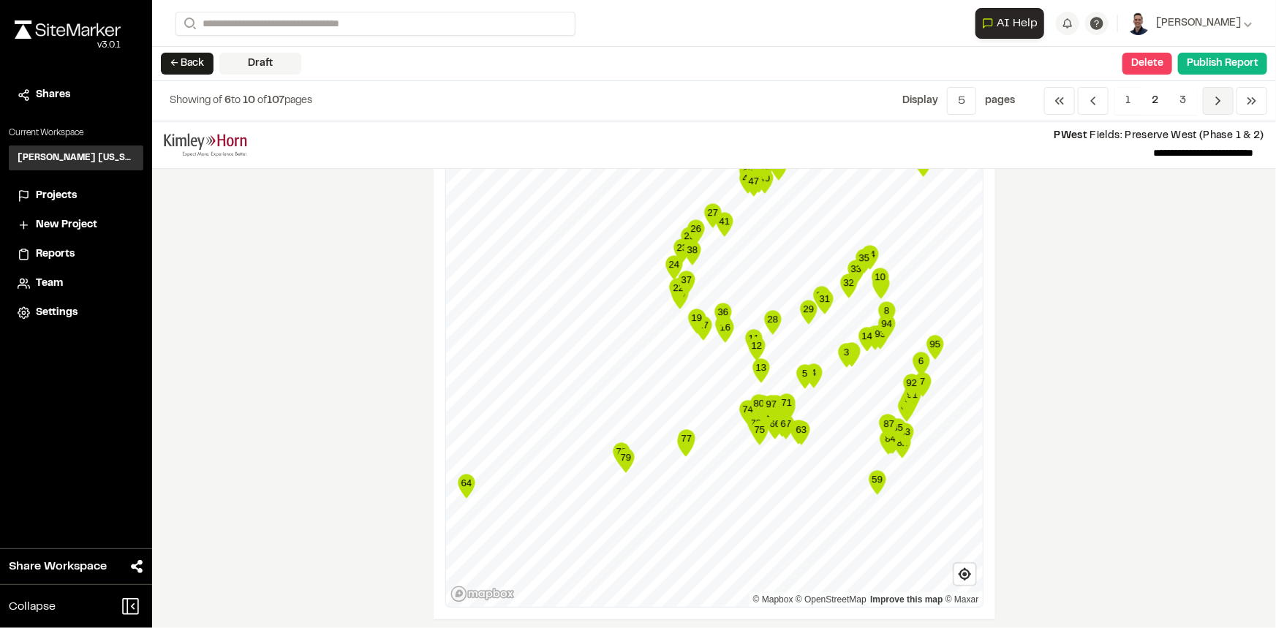
click at [1216, 100] on icon "Navigation" at bounding box center [1218, 101] width 15 height 15
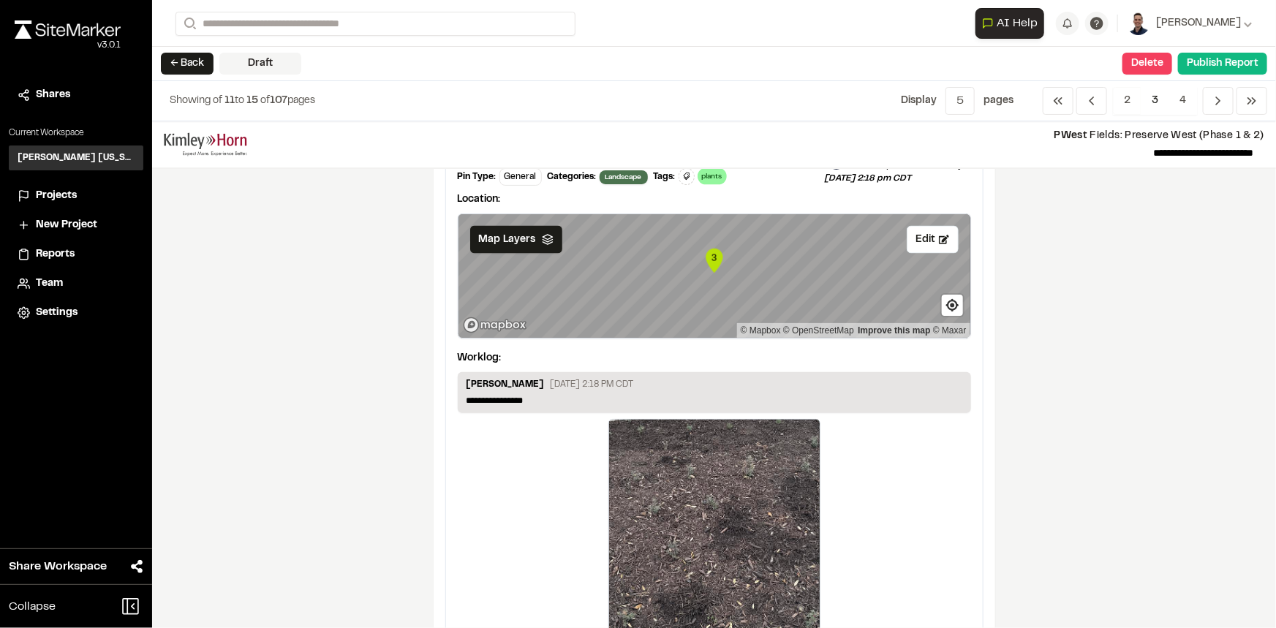
scroll to position [1329, 0]
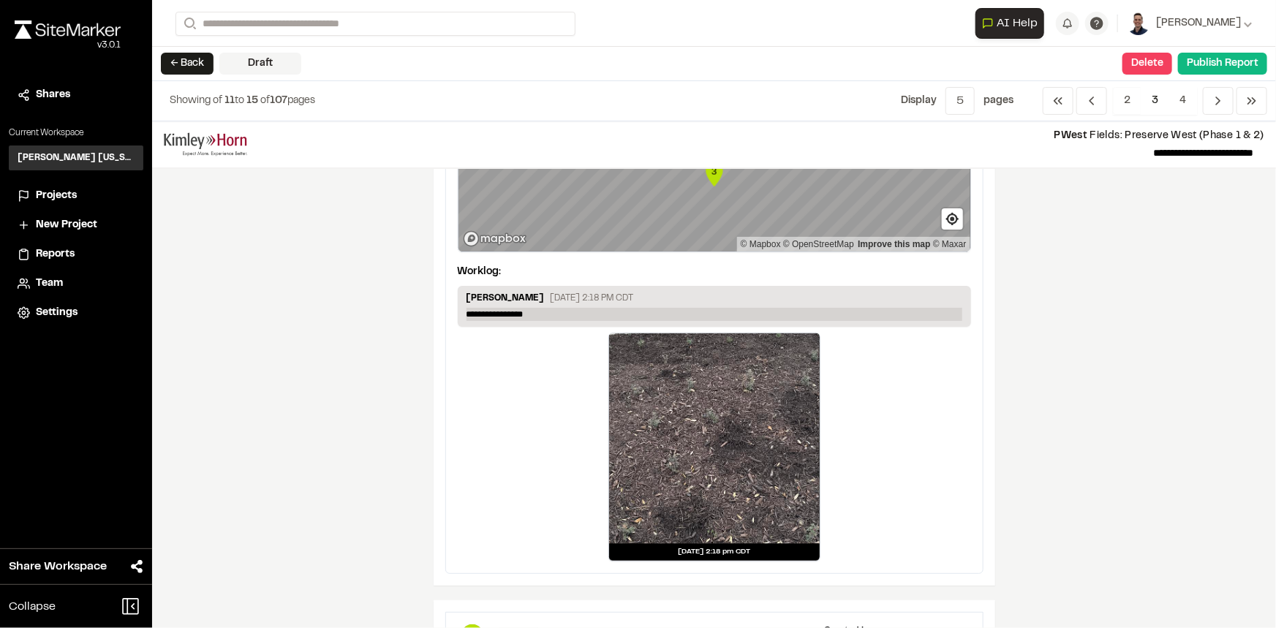
click at [535, 313] on p "**********" at bounding box center [715, 314] width 496 height 13
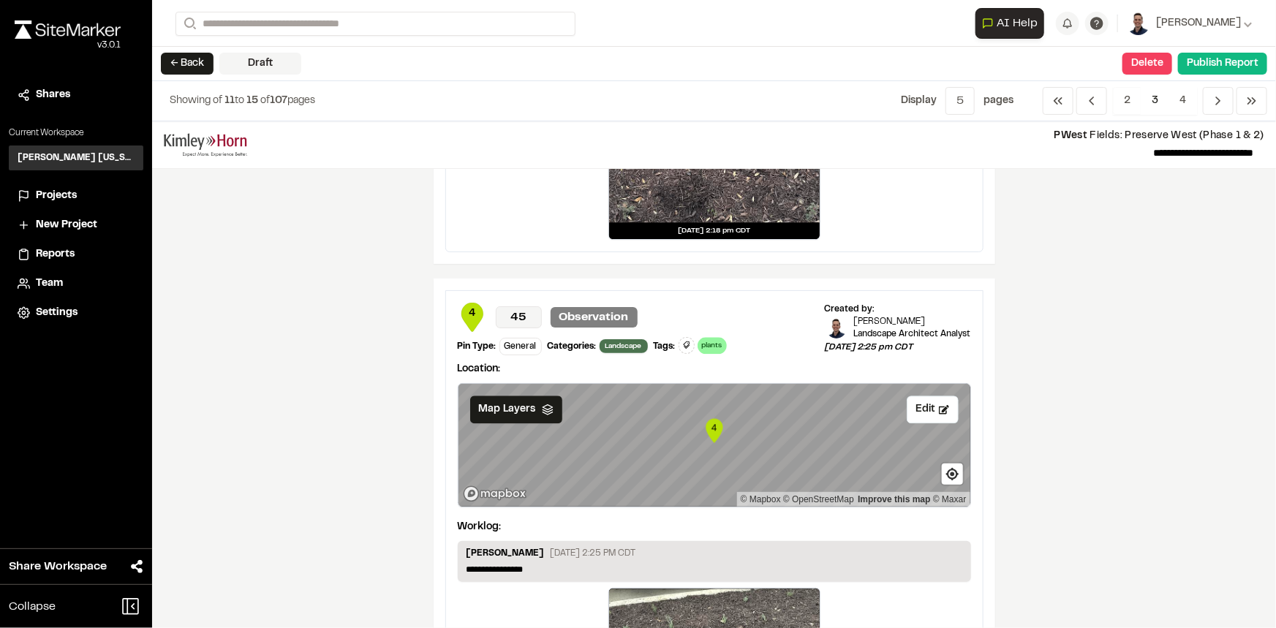
scroll to position [1528, 0]
